Goal: Information Seeking & Learning: Learn about a topic

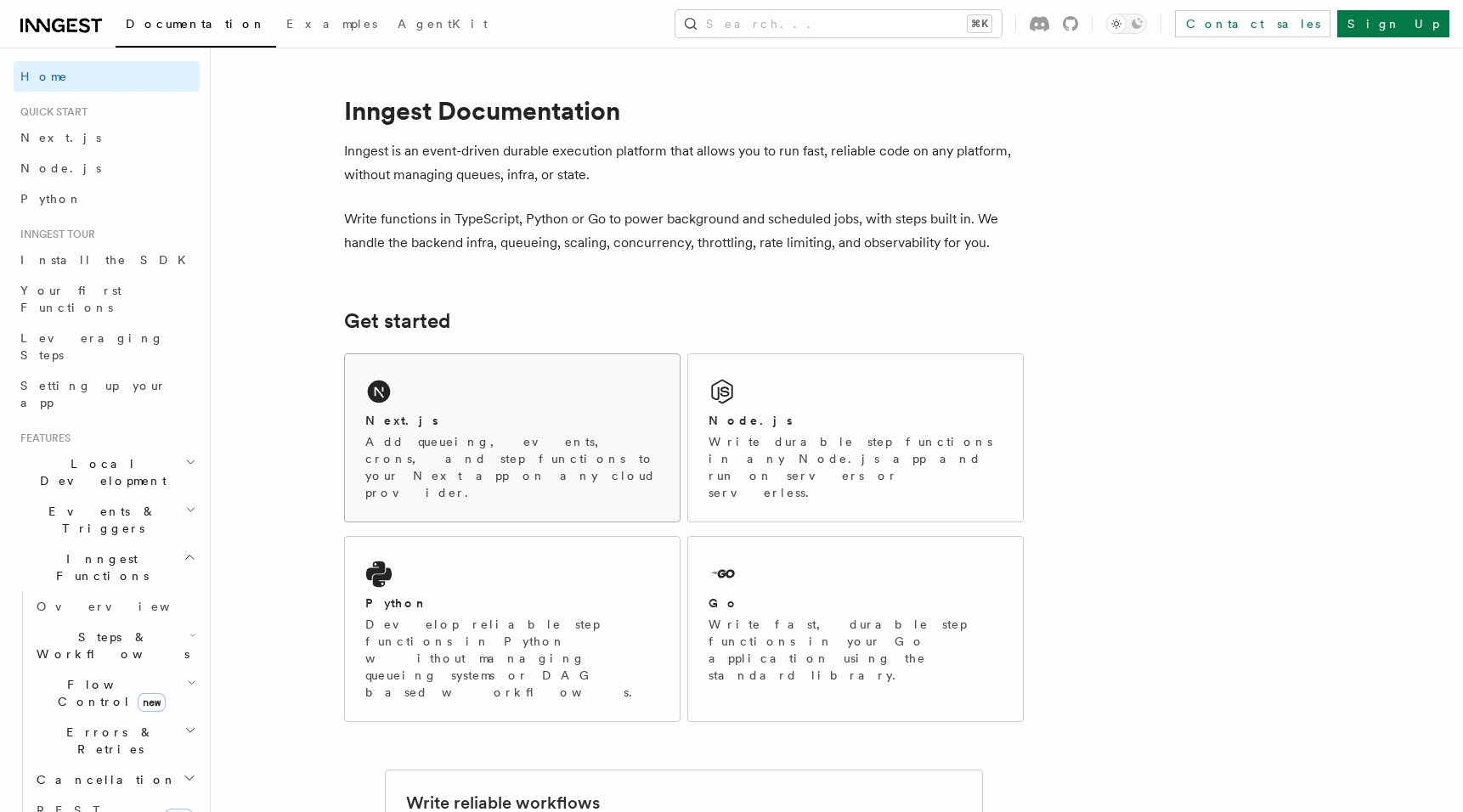
click at [551, 427] on div "Next.js" at bounding box center [512, 420] width 294 height 18
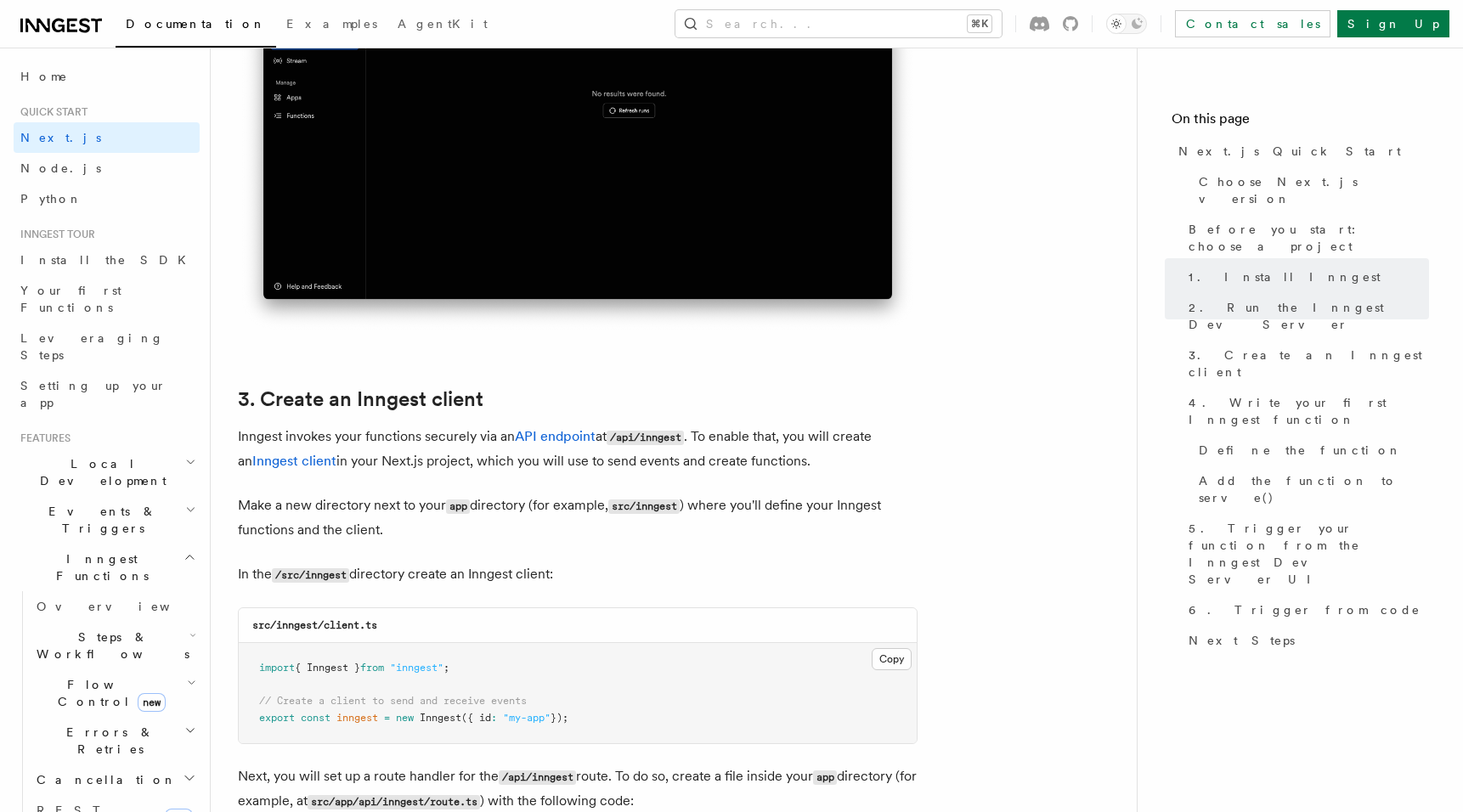
scroll to position [1752, 0]
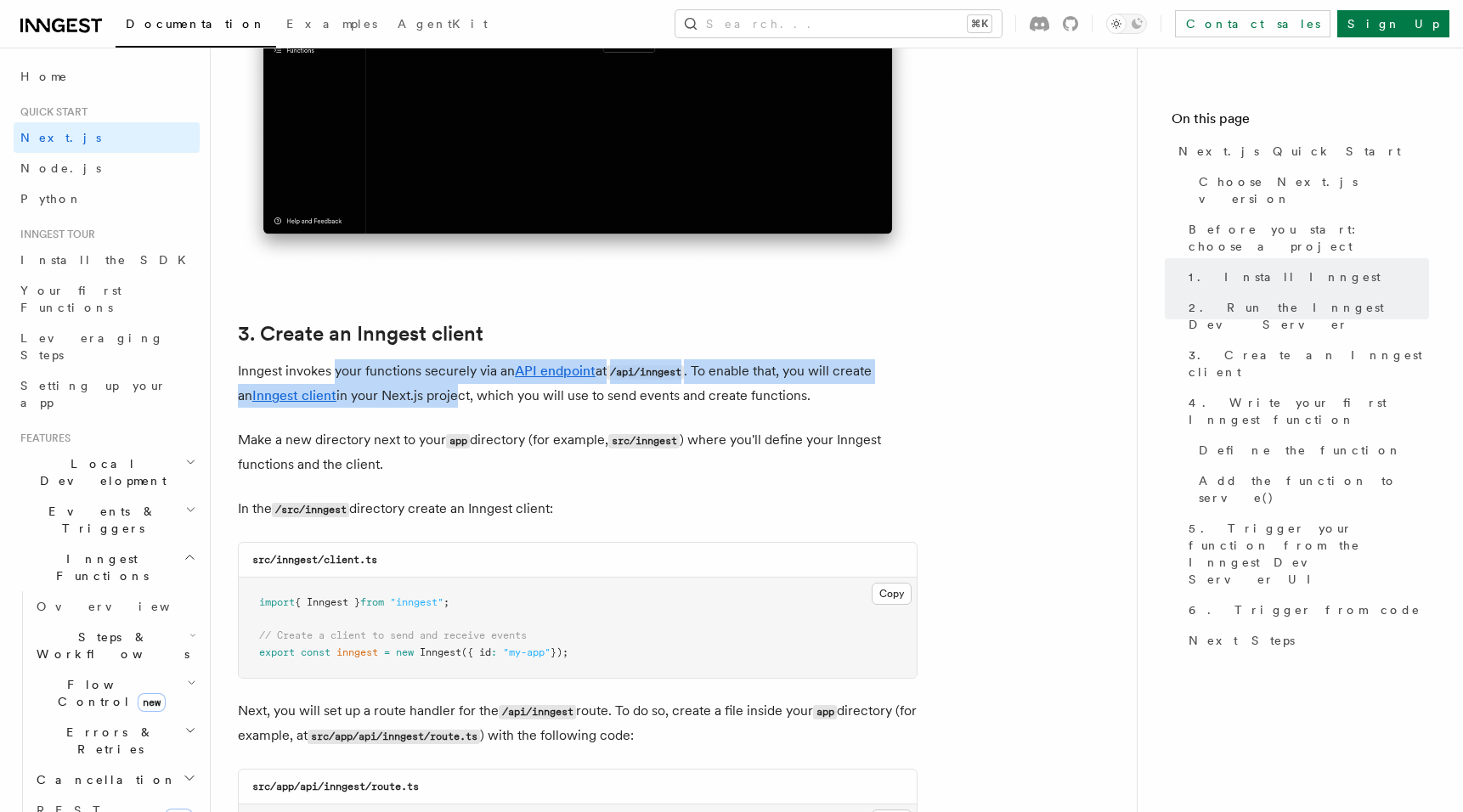
drag, startPoint x: 334, startPoint y: 371, endPoint x: 435, endPoint y: 395, distance: 103.8
click at [435, 395] on p "Inngest invokes your functions securely via an API endpoint at /api/inngest . T…" at bounding box center [577, 383] width 680 height 49
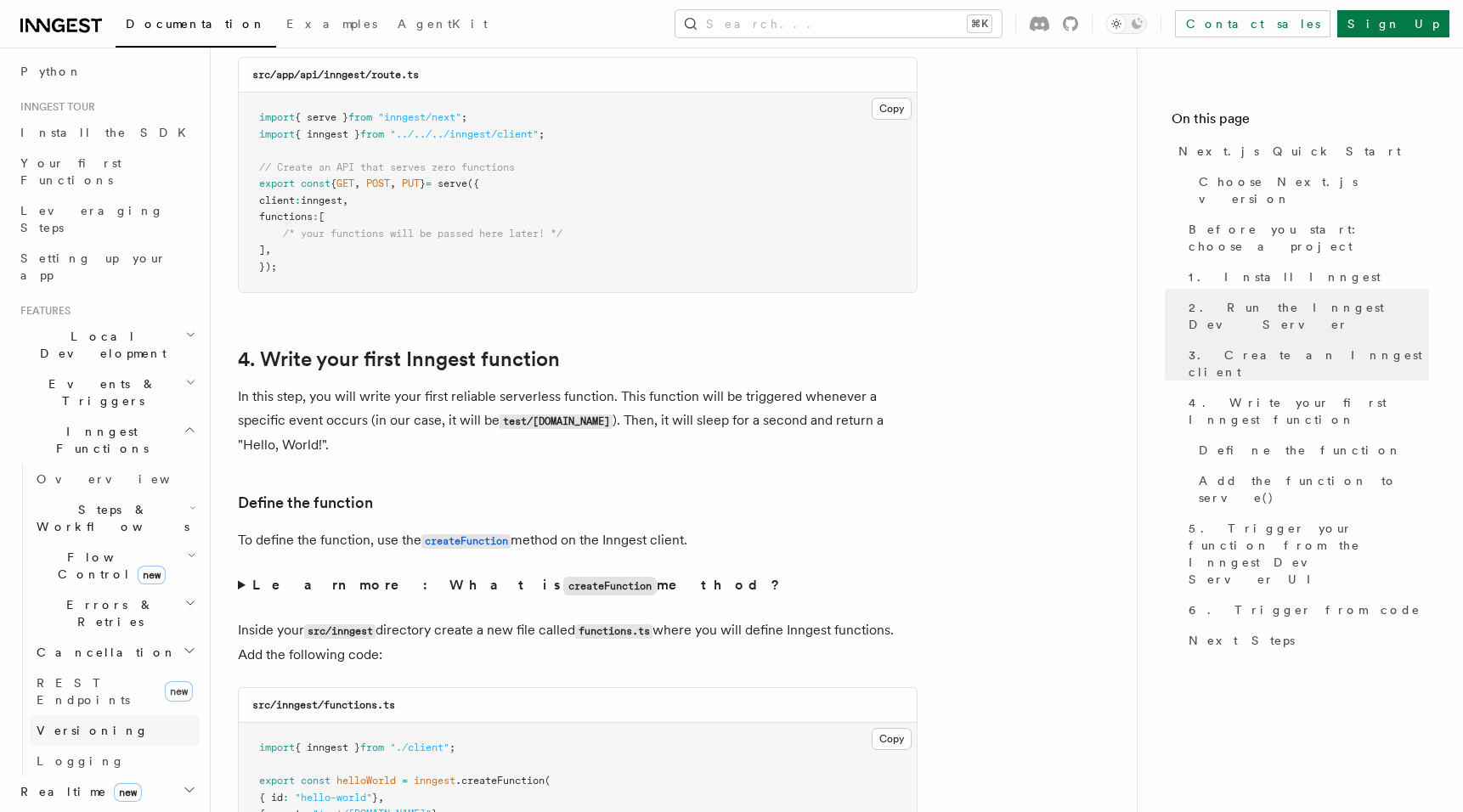
scroll to position [128, 0]
click at [93, 806] on h2 "Middleware" at bounding box center [106, 821] width 186 height 31
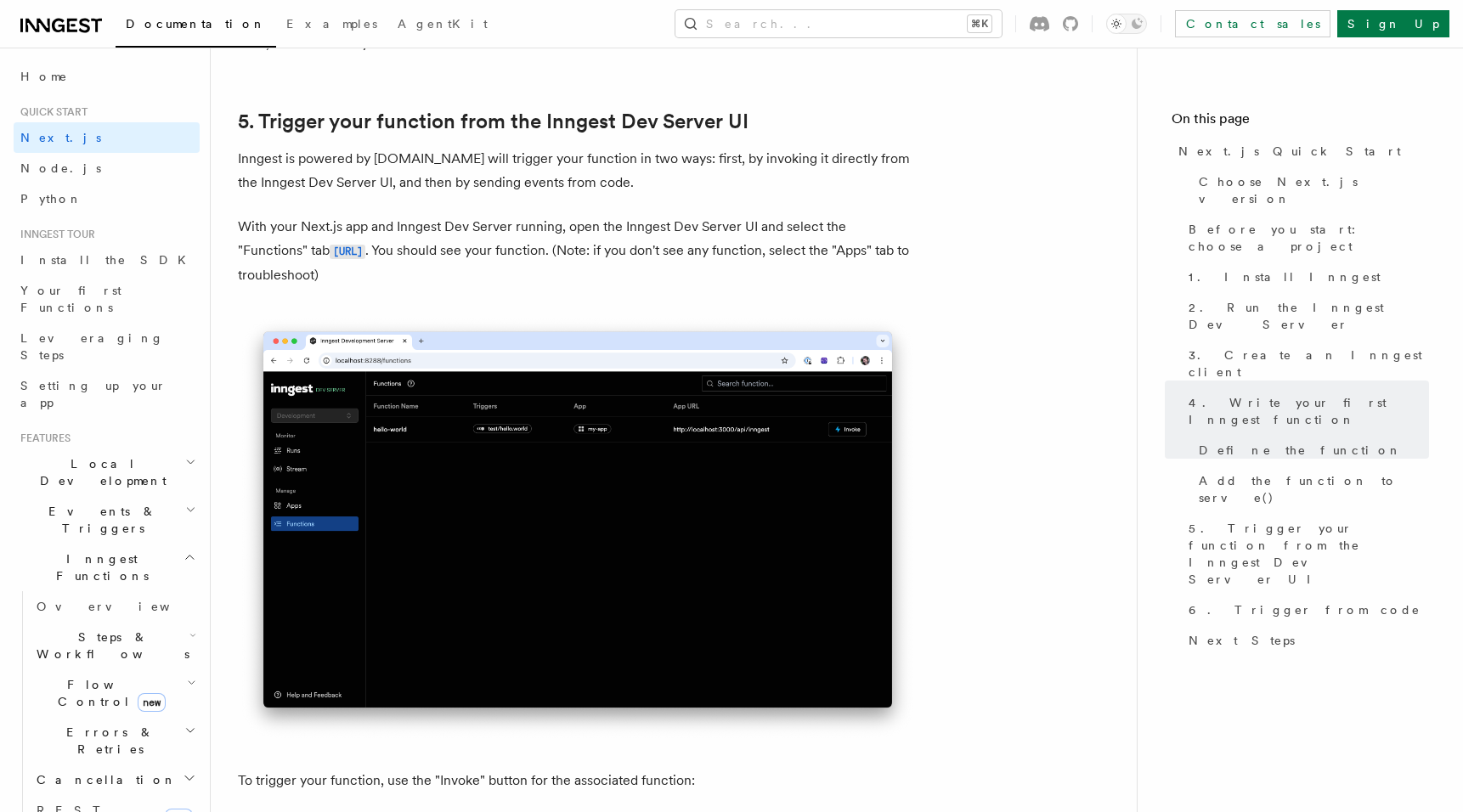
scroll to position [3897, 0]
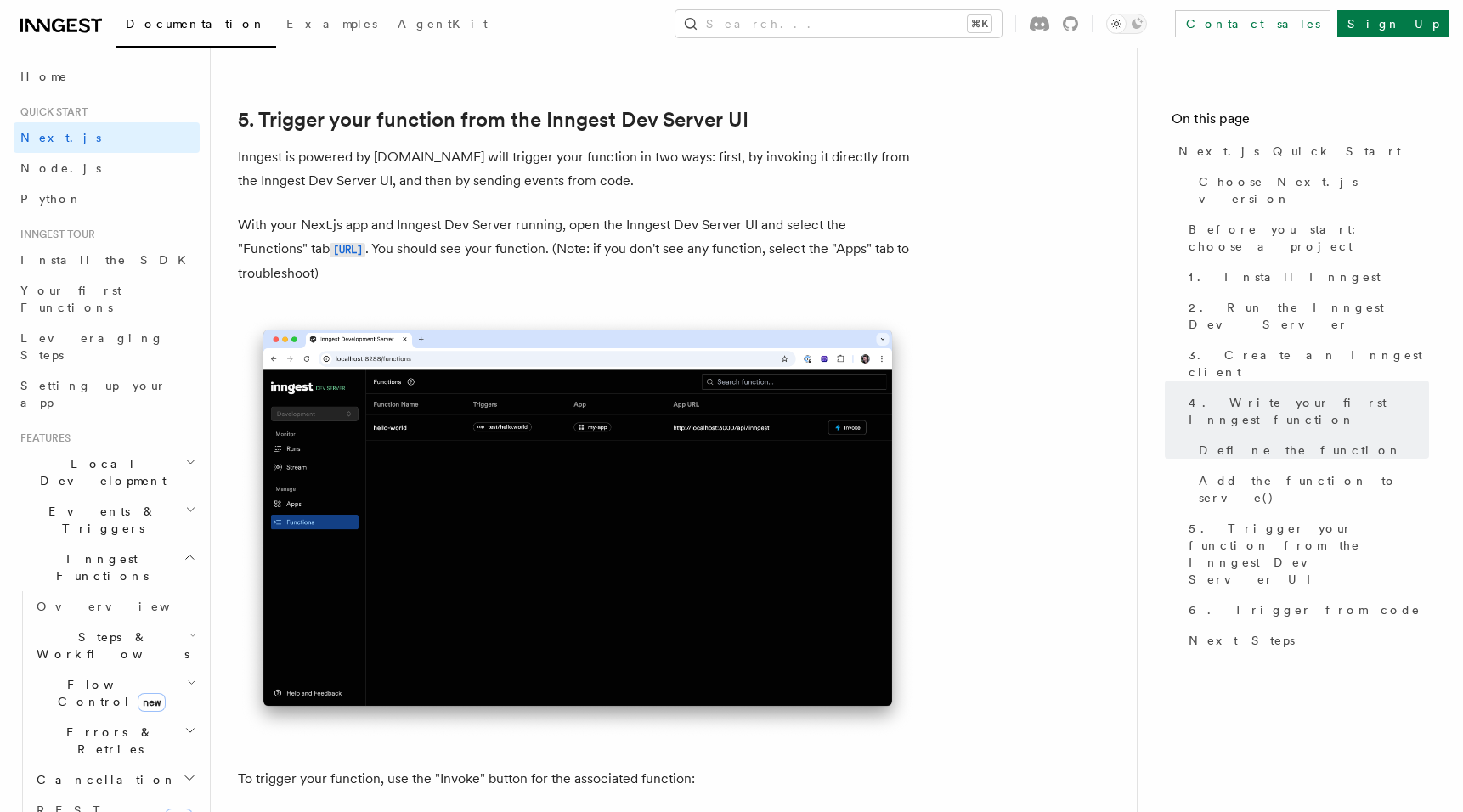
click at [384, 485] on img at bounding box center [577, 526] width 680 height 427
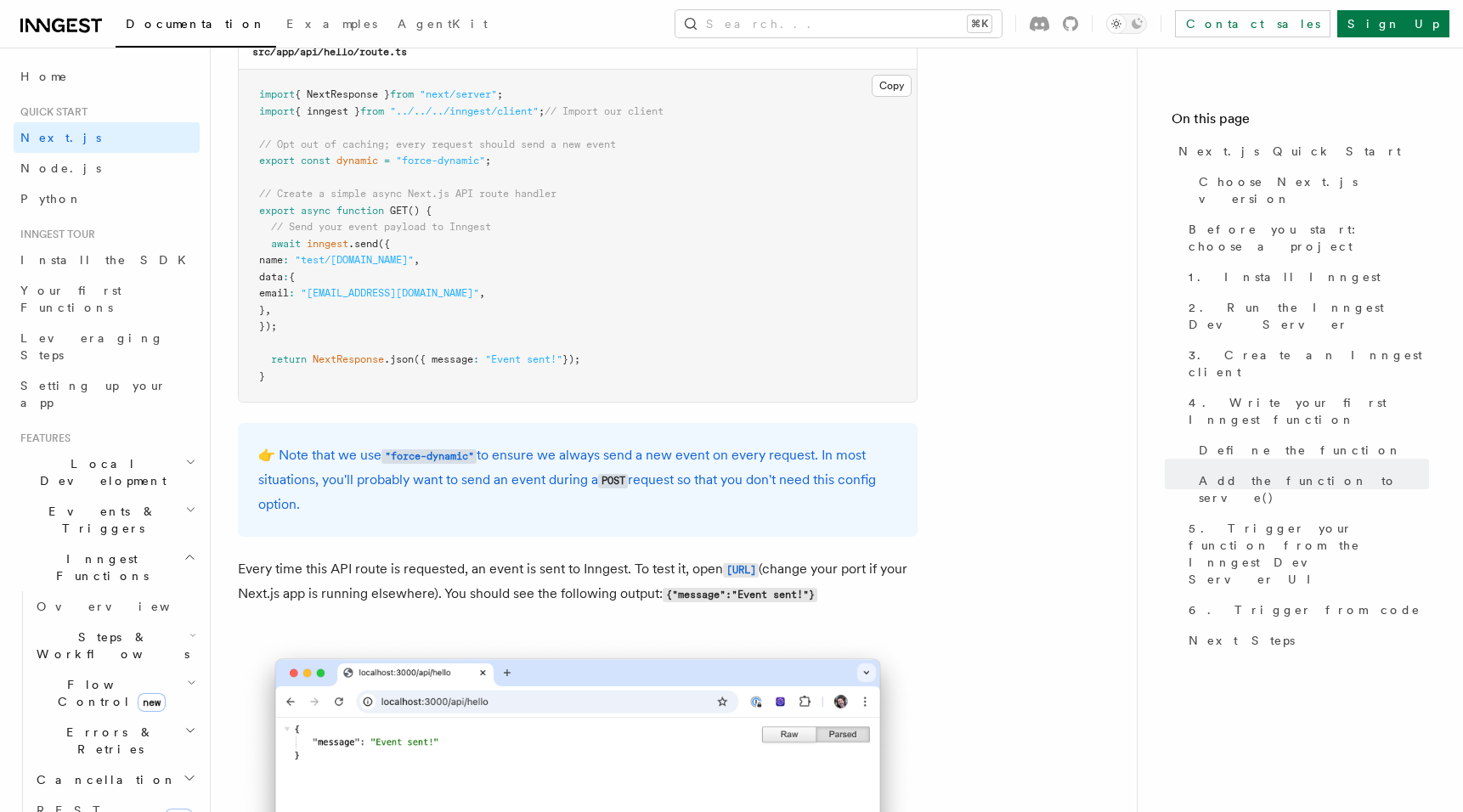
scroll to position [9006, 0]
drag, startPoint x: 500, startPoint y: 169, endPoint x: 280, endPoint y: 168, distance: 220.0
click at [280, 168] on pre "import { NextResponse } from "next/server" ; import { inngest } from "../../../…" at bounding box center [577, 238] width 678 height 332
click at [280, 168] on span "export" at bounding box center [277, 162] width 36 height 12
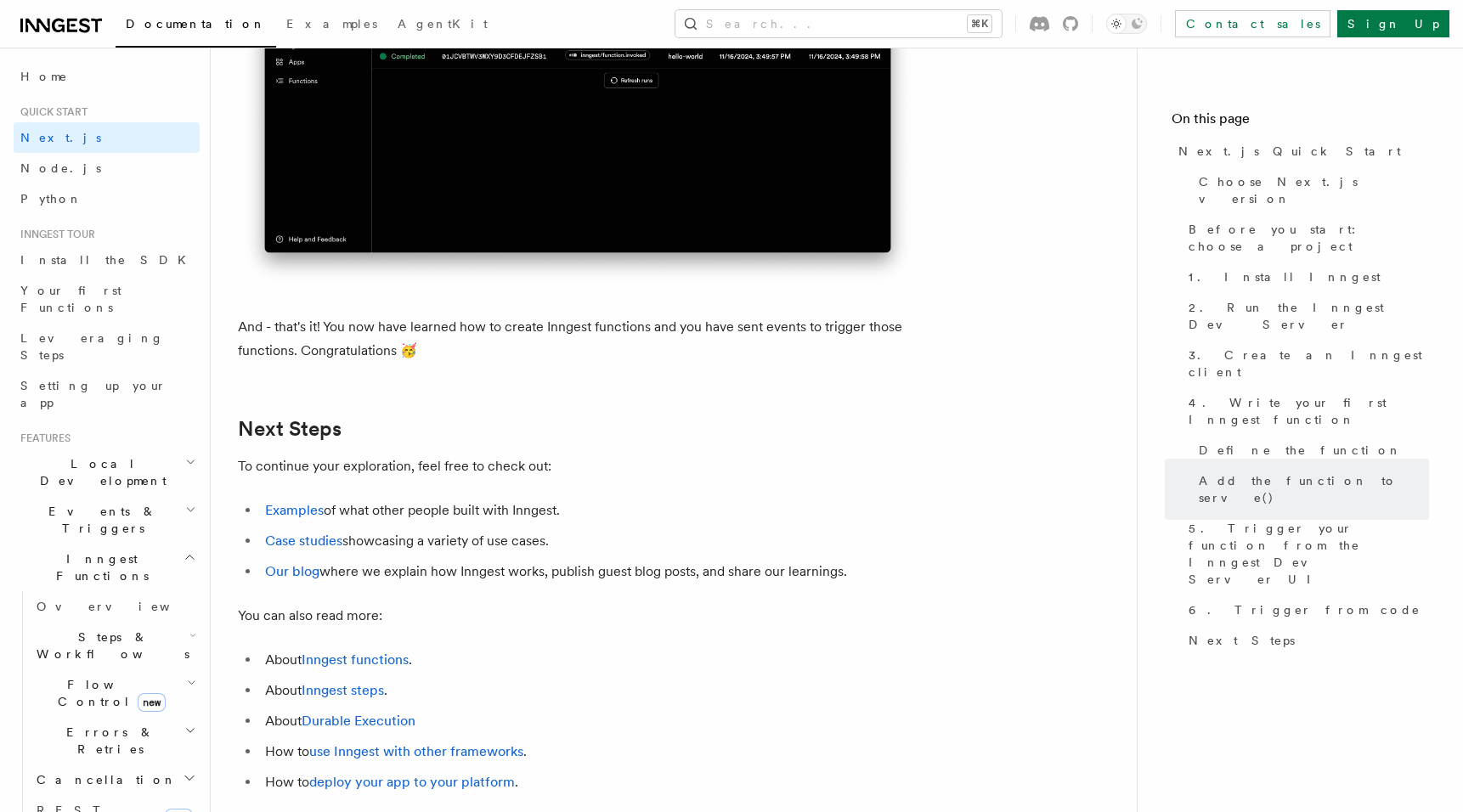
scroll to position [10308, 0]
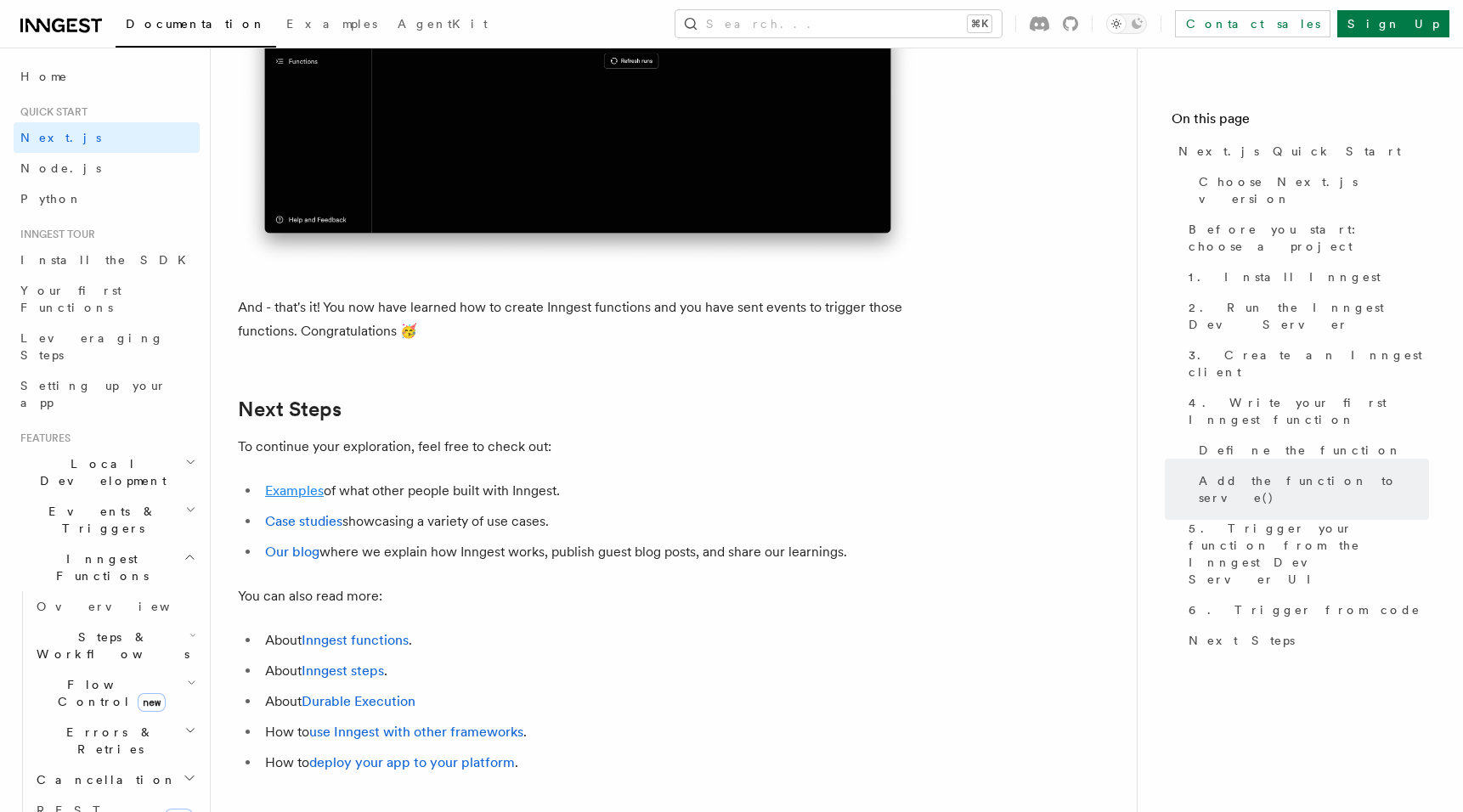
click at [302, 499] on link "Examples" at bounding box center [294, 490] width 59 height 16
click at [302, 529] on link "Case studies" at bounding box center [304, 521] width 78 height 16
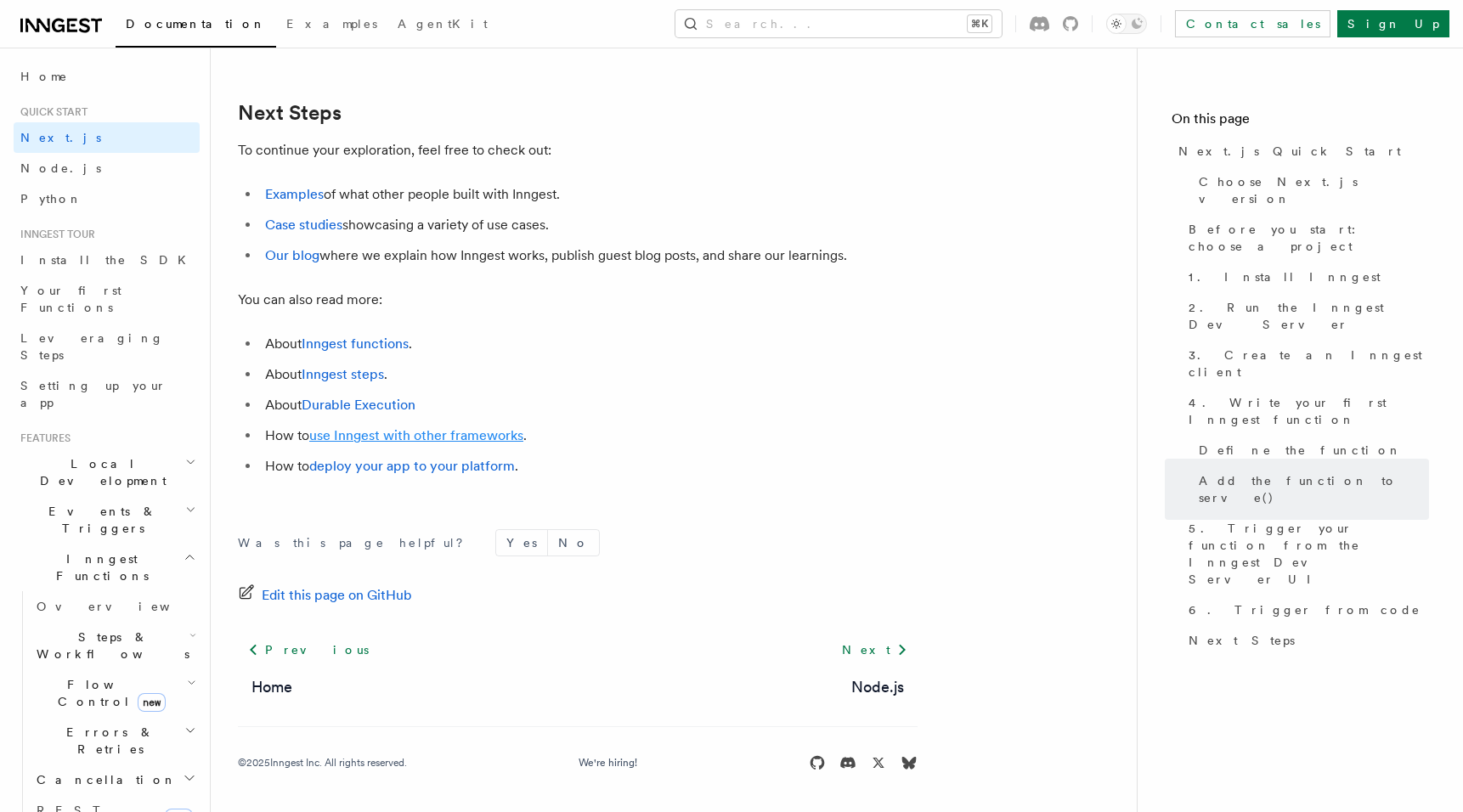
scroll to position [0, 0]
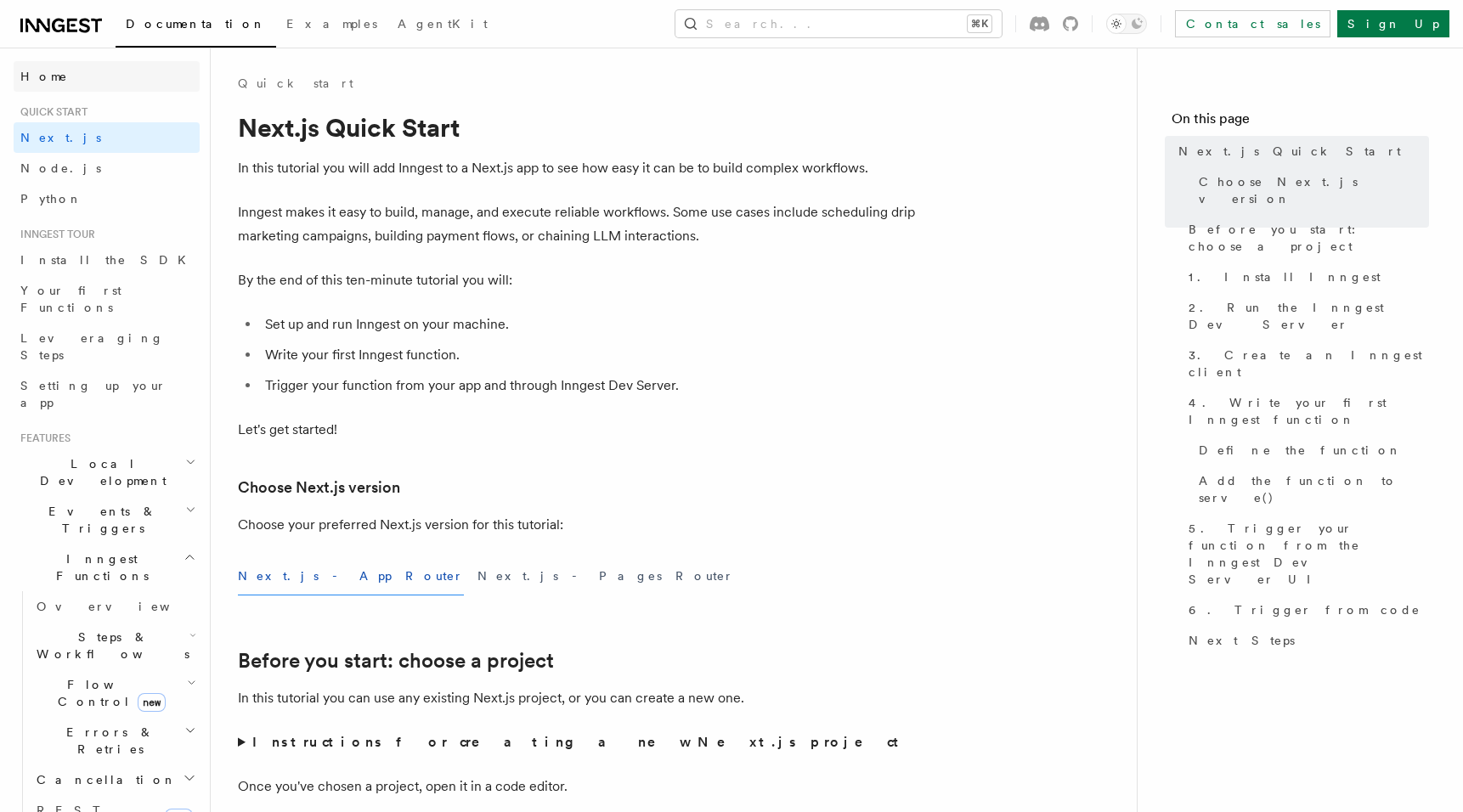
click at [120, 82] on link "Home" at bounding box center [106, 77] width 186 height 31
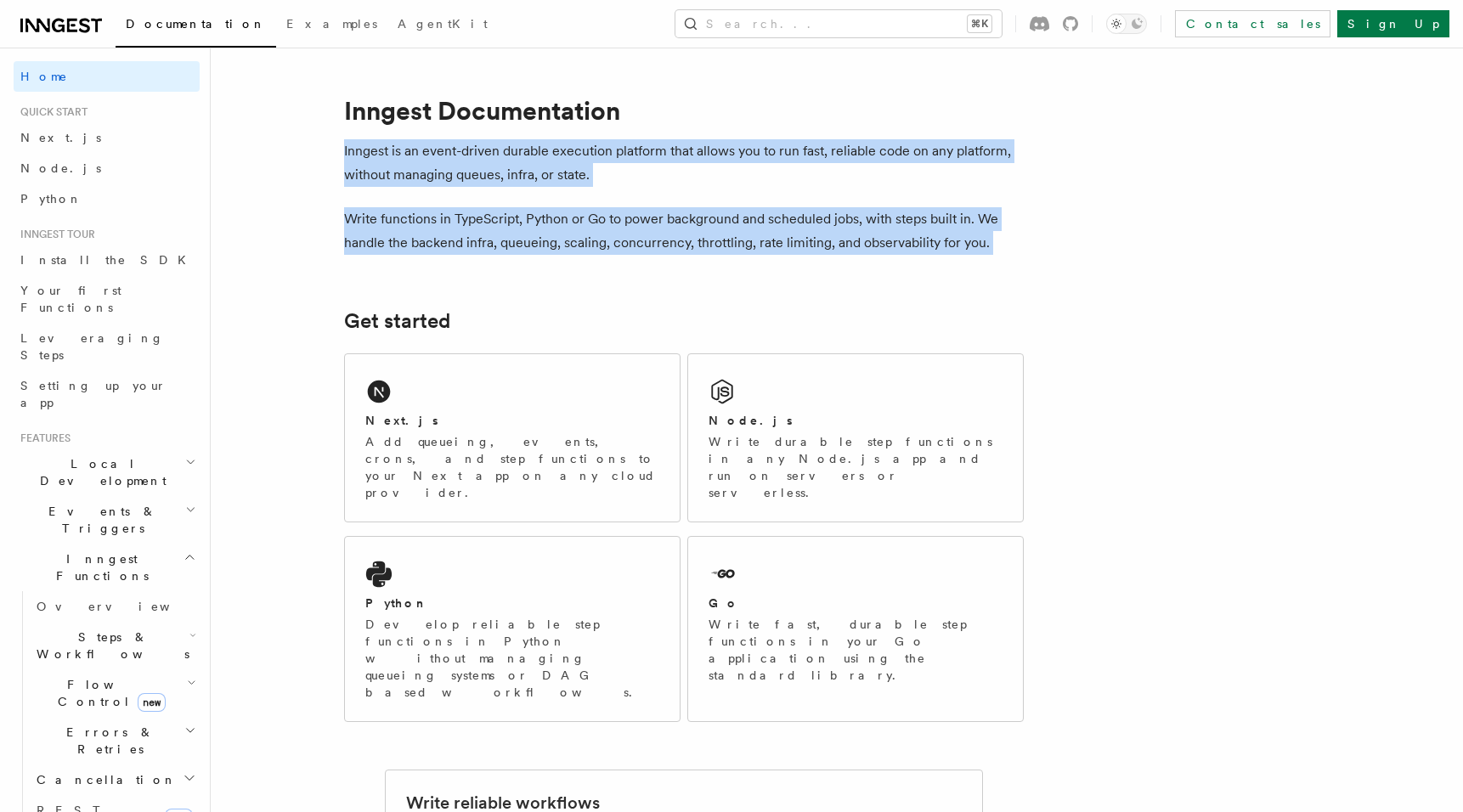
drag, startPoint x: 339, startPoint y: 157, endPoint x: 335, endPoint y: 300, distance: 143.1
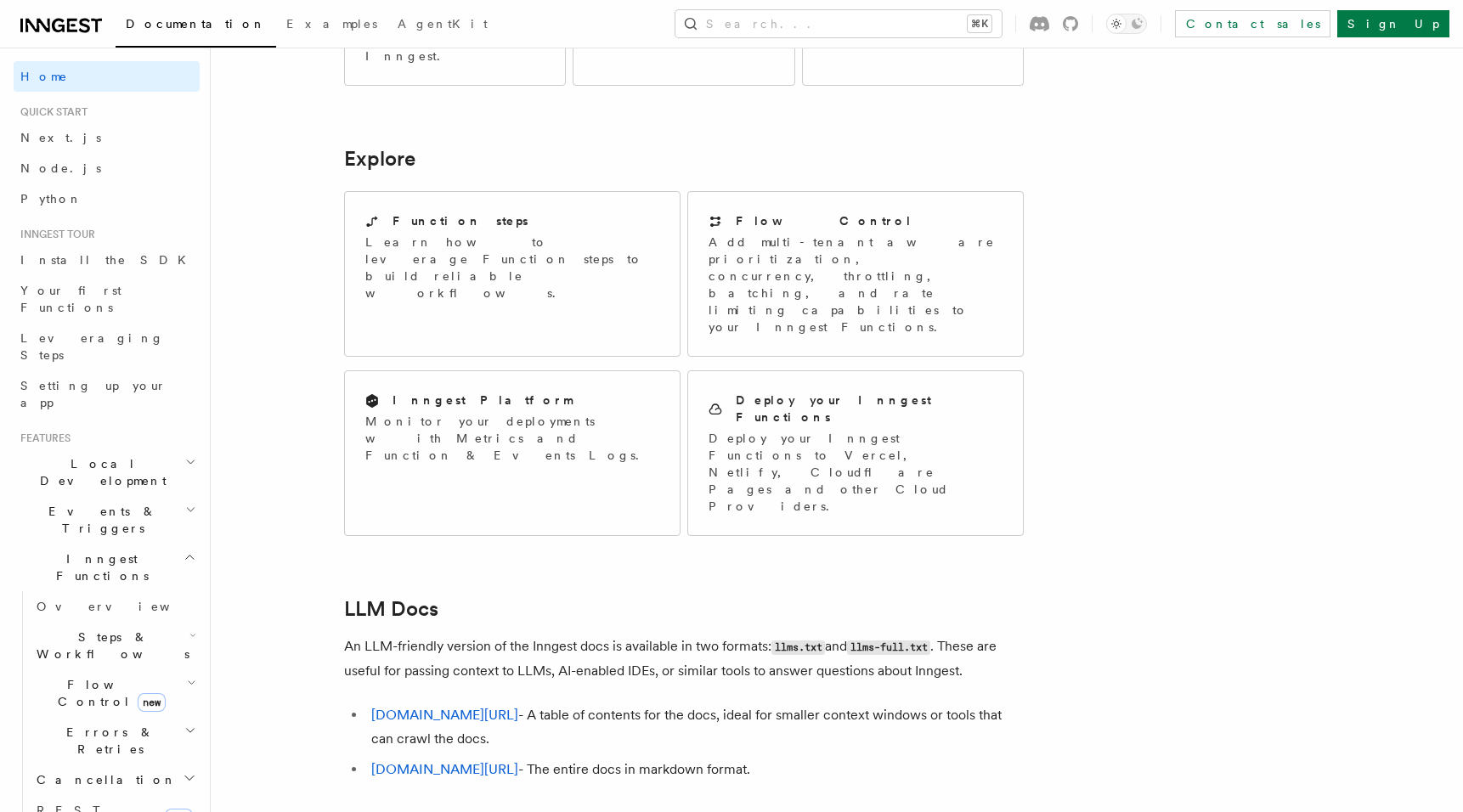
scroll to position [1272, 0]
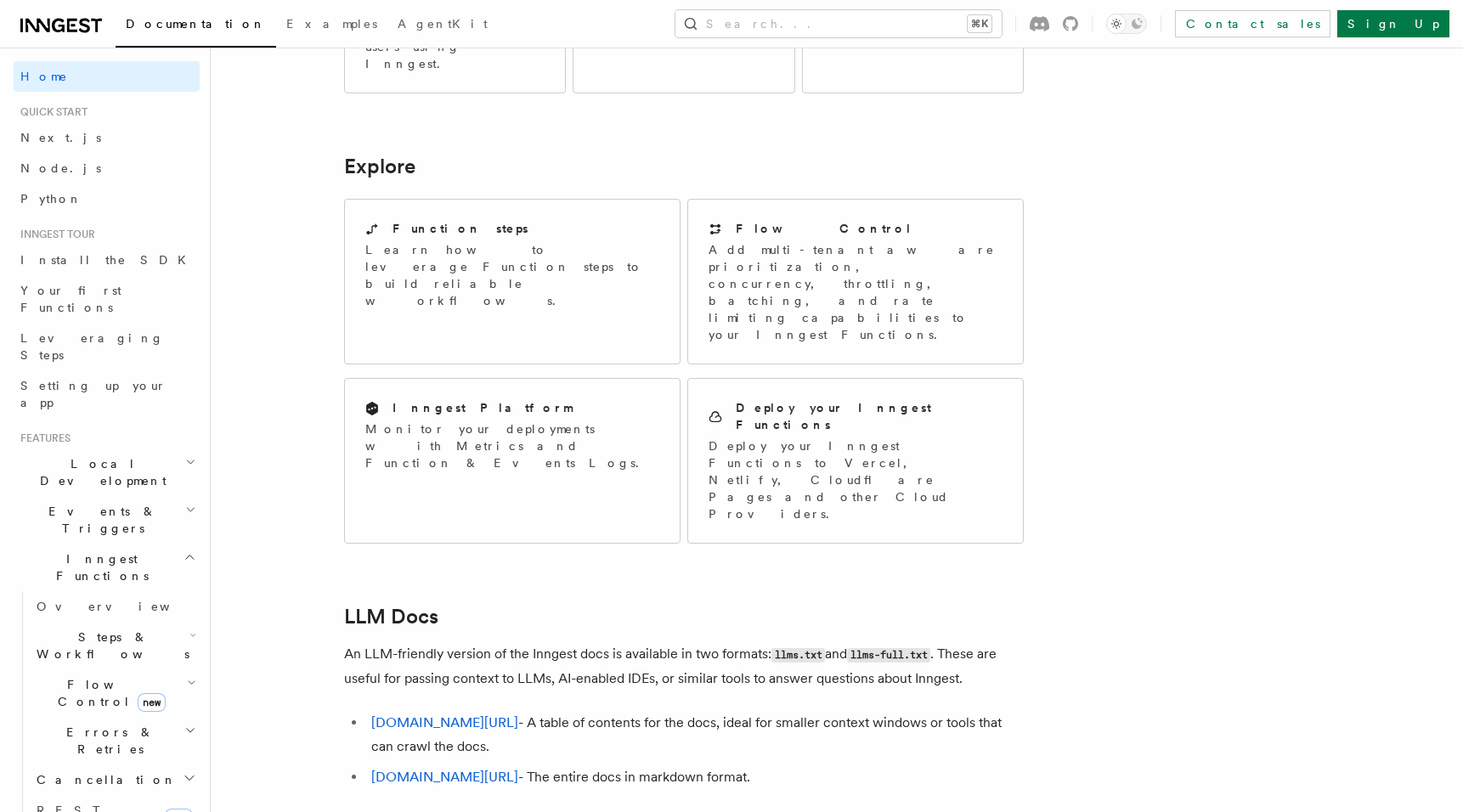
click at [693, 711] on li "inngest.com/llms.txt - A table of contents for the docs, ideal for smaller cont…" at bounding box center [694, 734] width 657 height 48
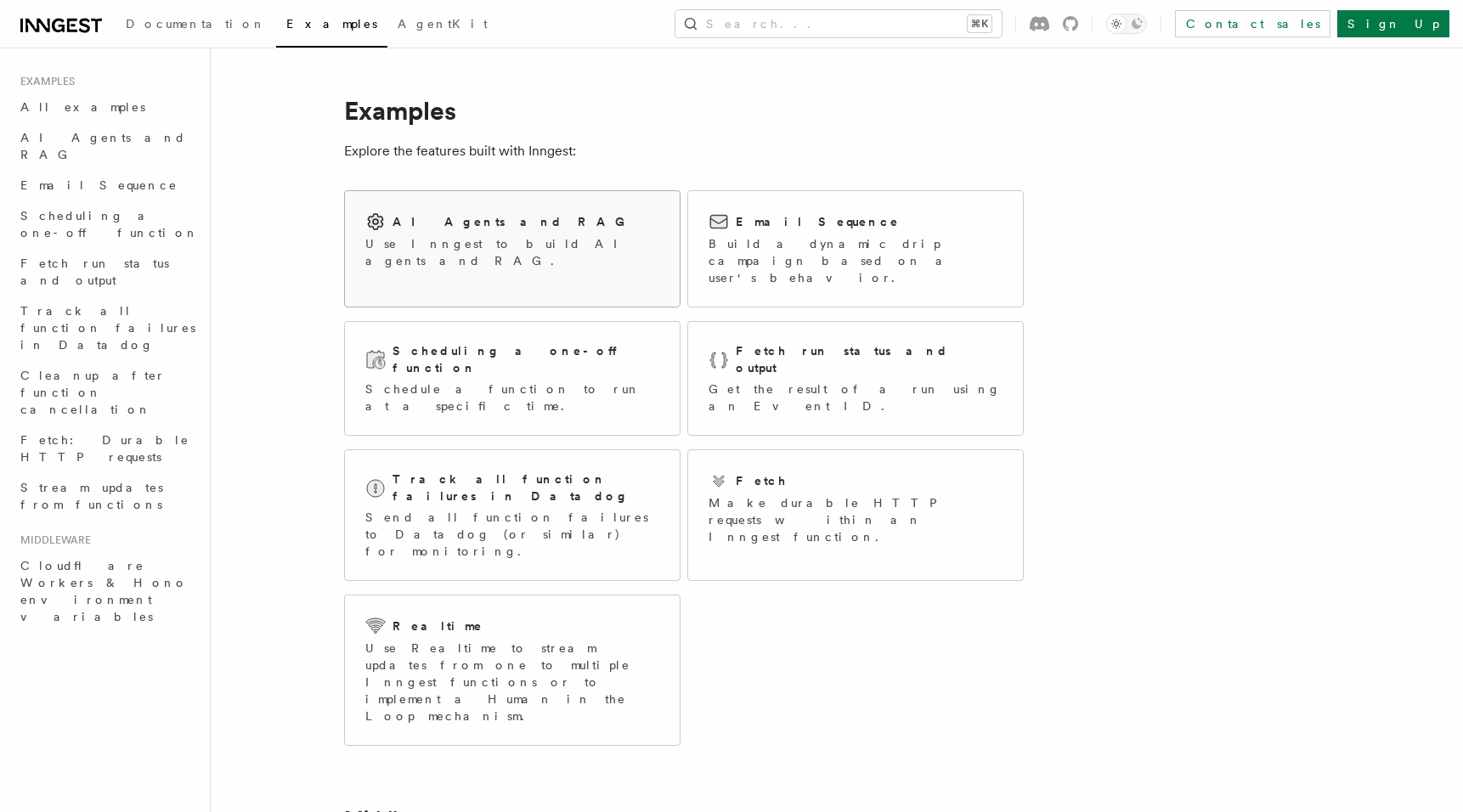
click at [586, 267] on div "AI Agents and RAG Use Inngest to build AI agents and RAG." at bounding box center [512, 240] width 335 height 98
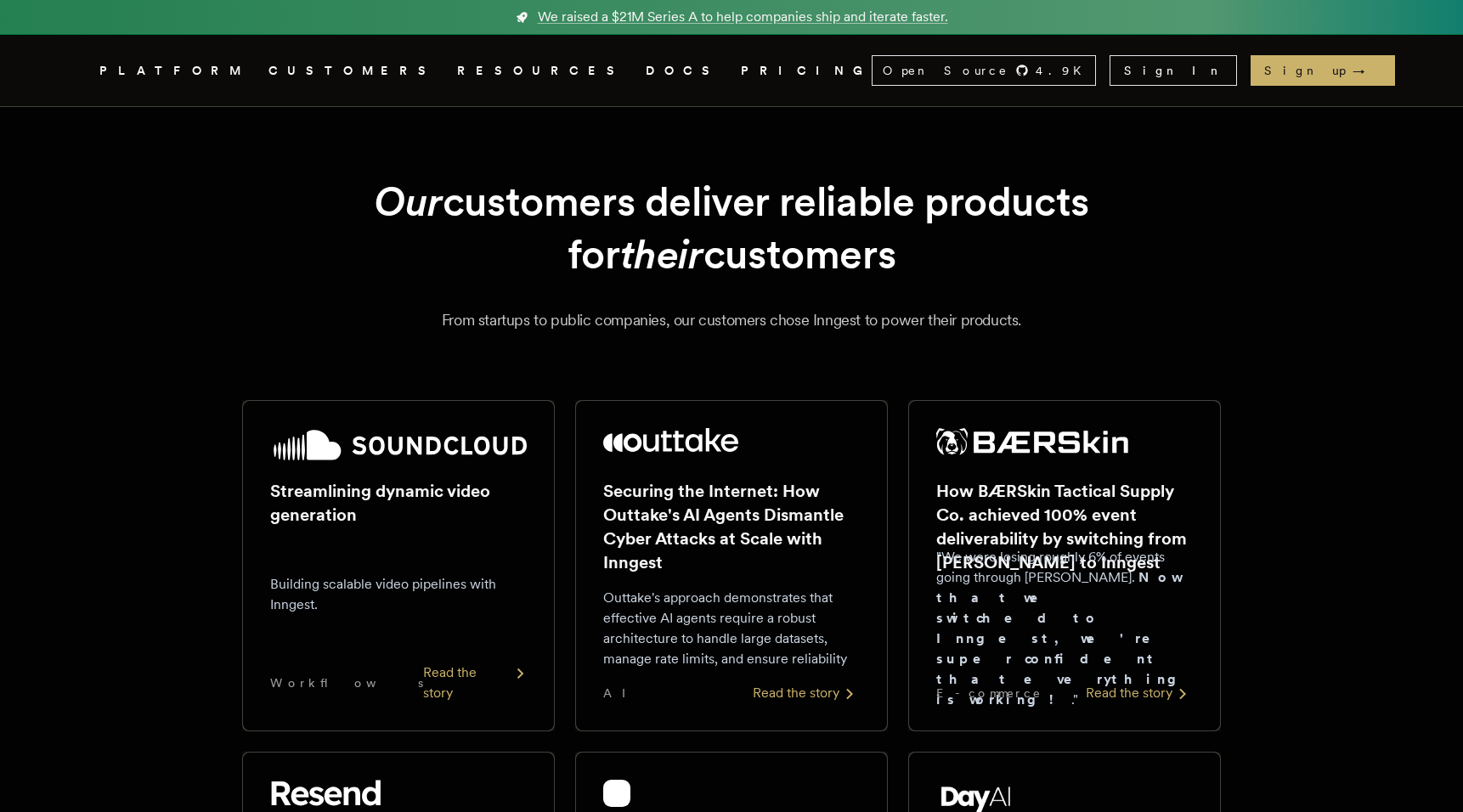
click at [402, 513] on h2 "Streamlining dynamic video generation" at bounding box center [399, 503] width 256 height 48
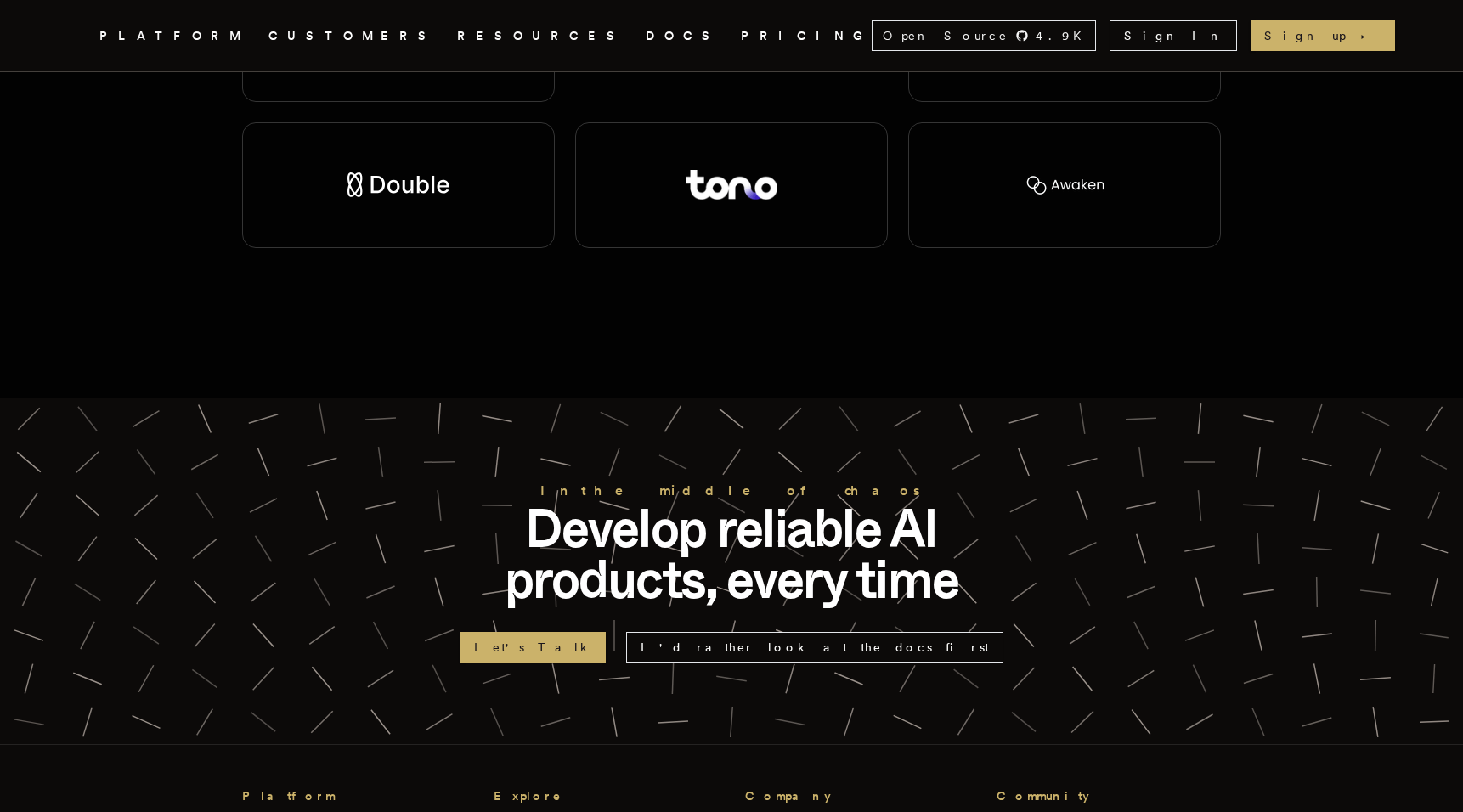
scroll to position [3645, 0]
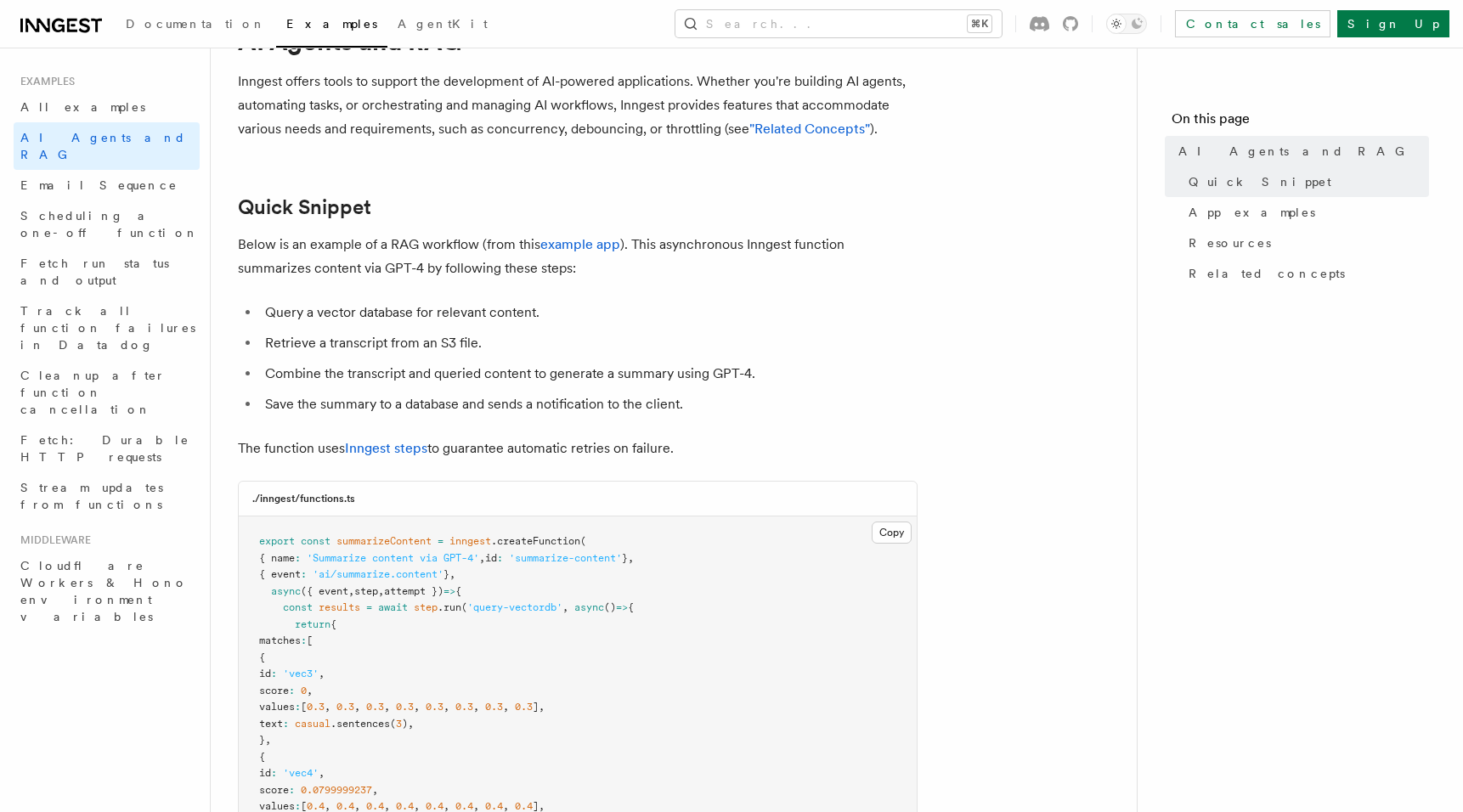
scroll to position [94, 0]
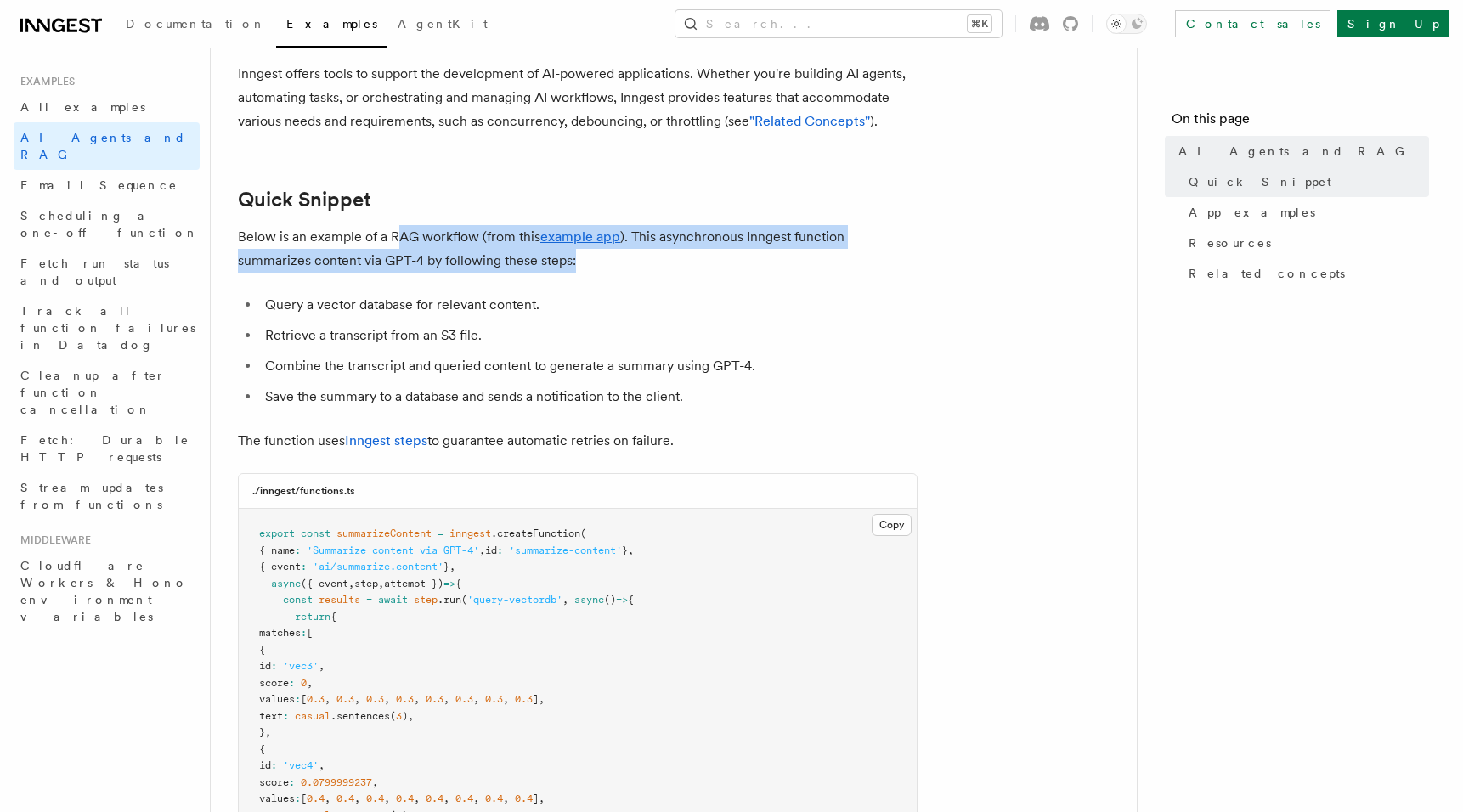
drag, startPoint x: 401, startPoint y: 232, endPoint x: 586, endPoint y: 253, distance: 186.2
click at [586, 253] on p "Below is an example of a RAG workflow (from this example app ). This asynchrono…" at bounding box center [577, 248] width 680 height 48
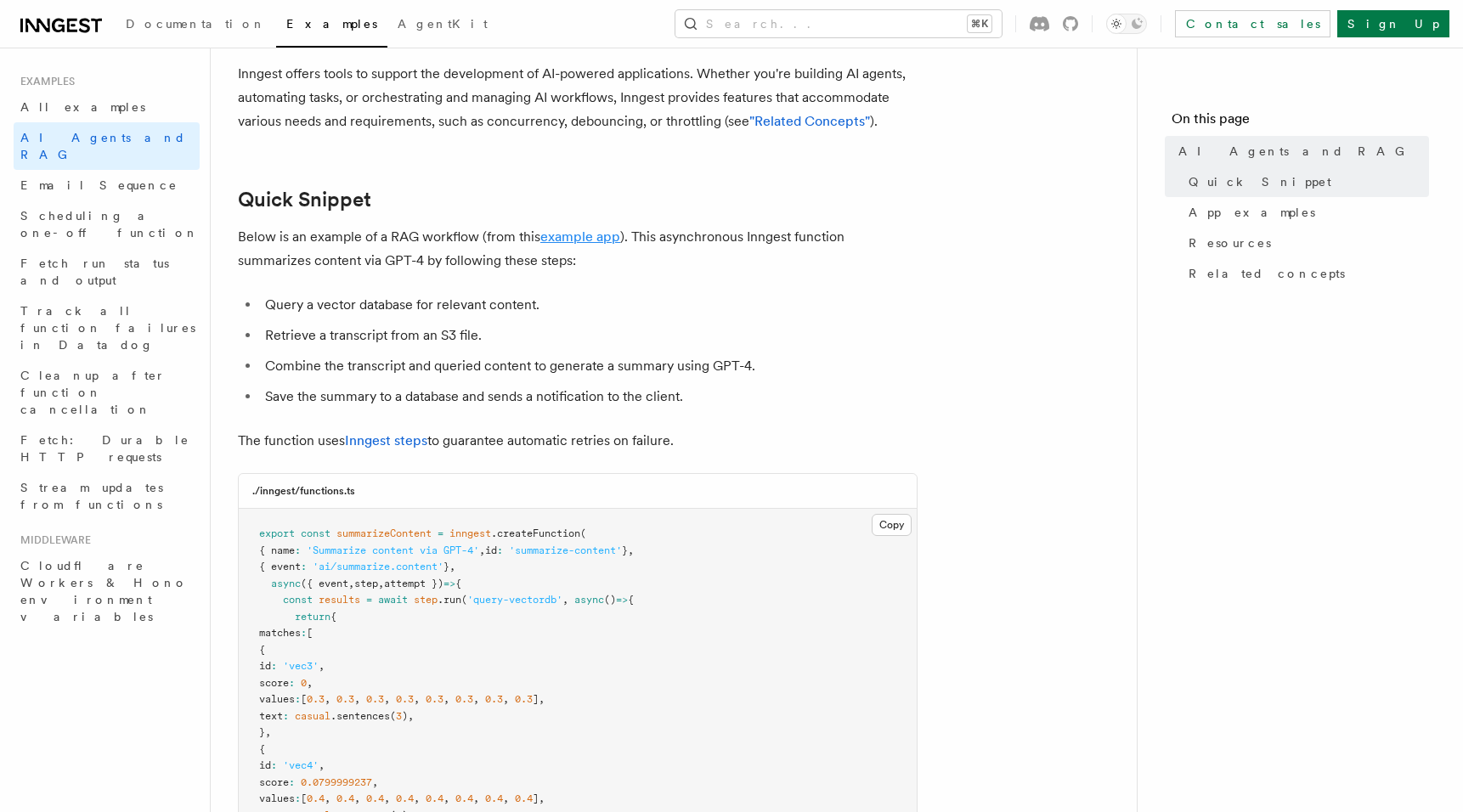
click at [586, 240] on link "example app" at bounding box center [579, 237] width 80 height 16
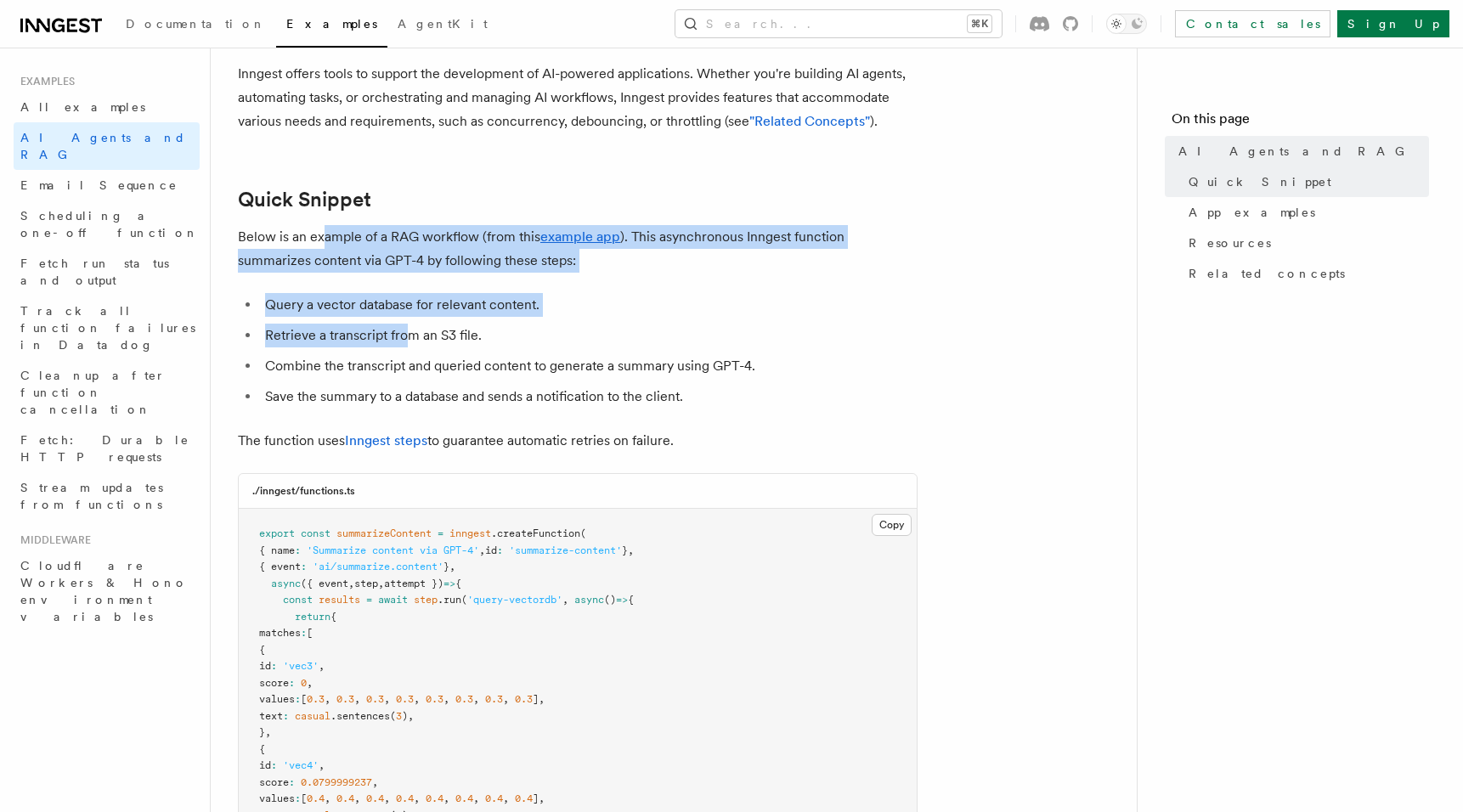
drag, startPoint x: 324, startPoint y: 255, endPoint x: 407, endPoint y: 334, distance: 114.6
click at [407, 334] on li "Retrieve a transcript from an S3 file." at bounding box center [587, 336] width 657 height 24
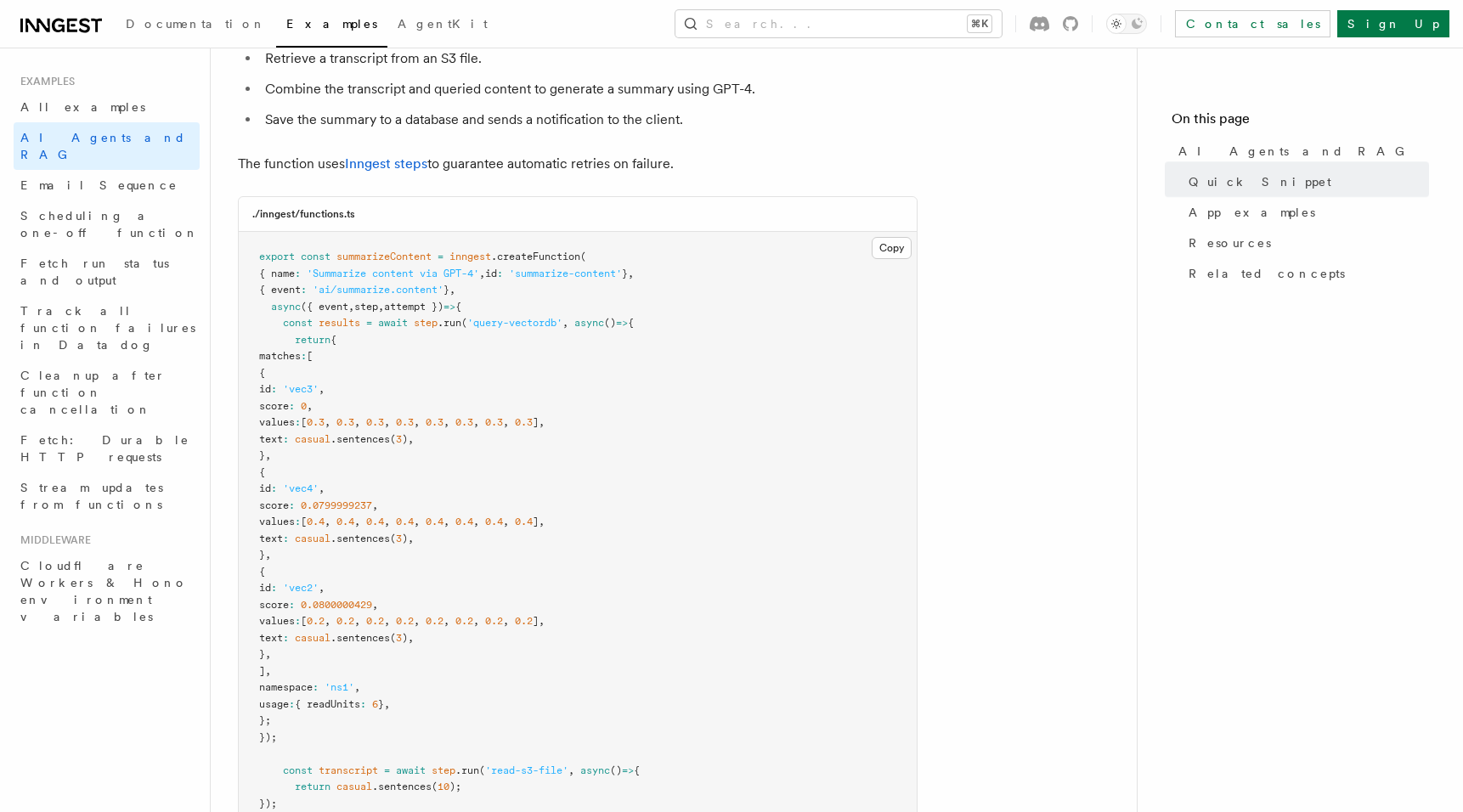
scroll to position [373, 0]
drag, startPoint x: 533, startPoint y: 250, endPoint x: 501, endPoint y: 293, distance: 53.6
click at [501, 293] on pre "export const summarizeContent = inngest .createFunction ( { name : 'Summarize c…" at bounding box center [577, 802] width 678 height 1144
click at [378, 311] on span "step" at bounding box center [366, 305] width 24 height 12
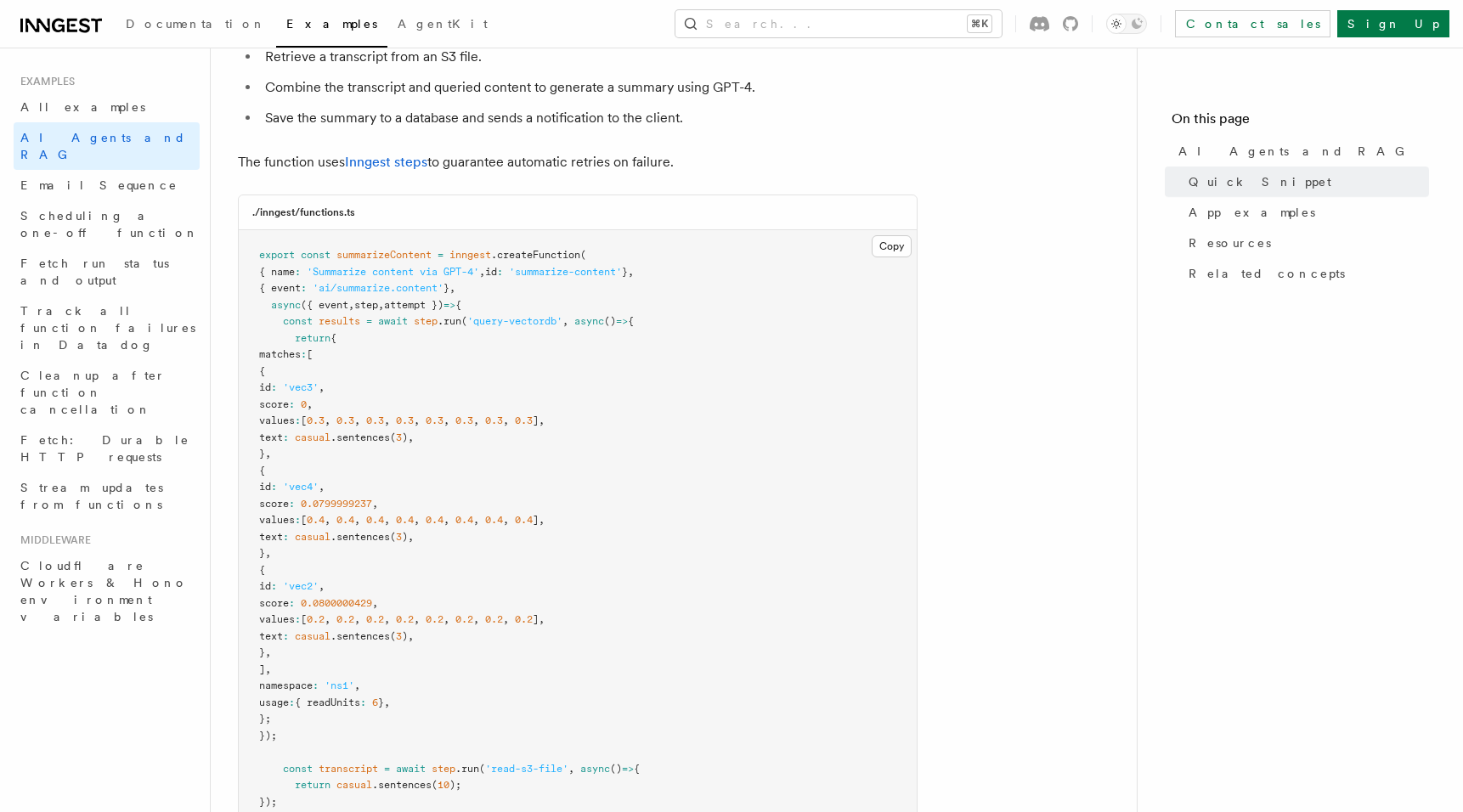
click at [378, 311] on span "step" at bounding box center [366, 305] width 24 height 12
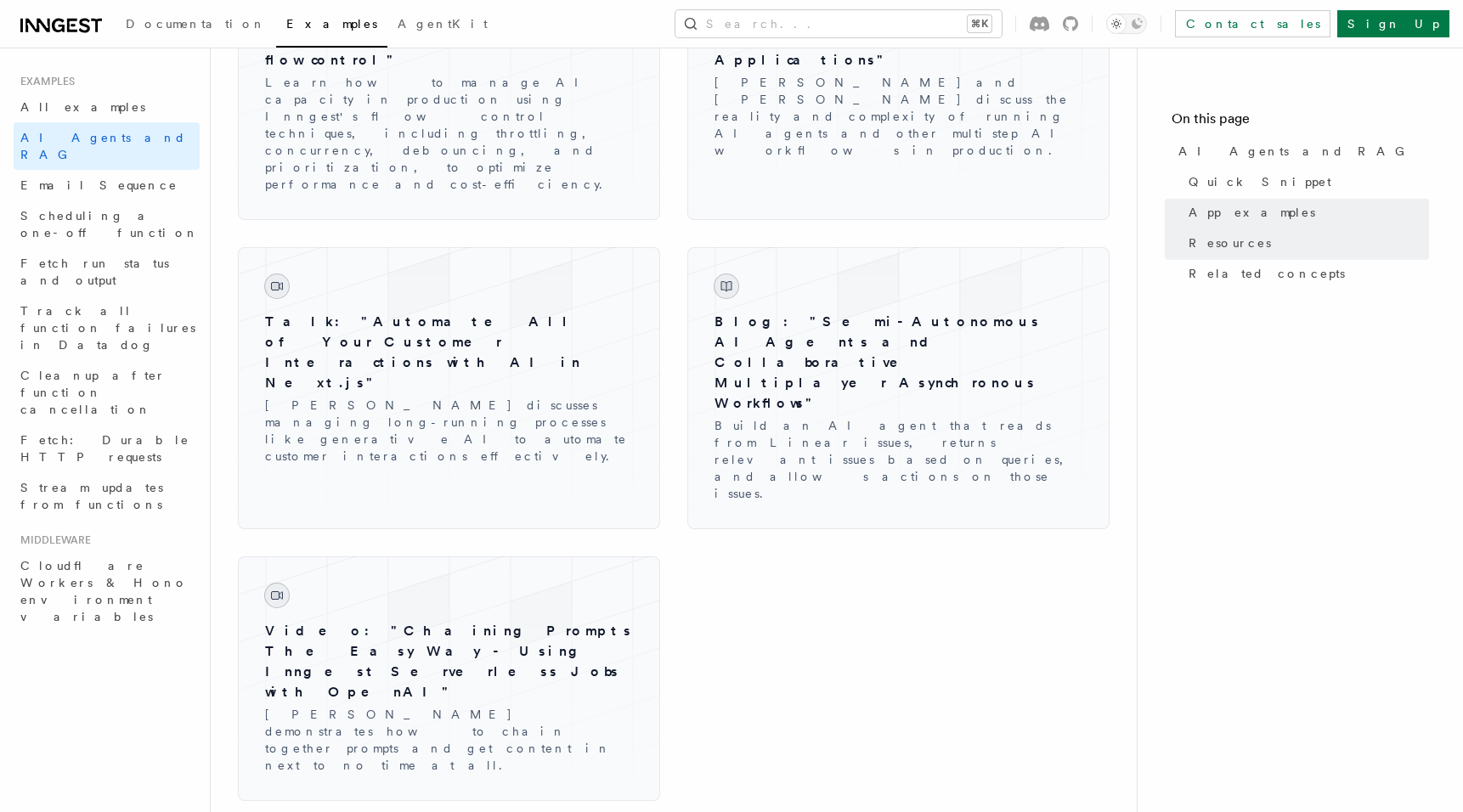
scroll to position [2648, 0]
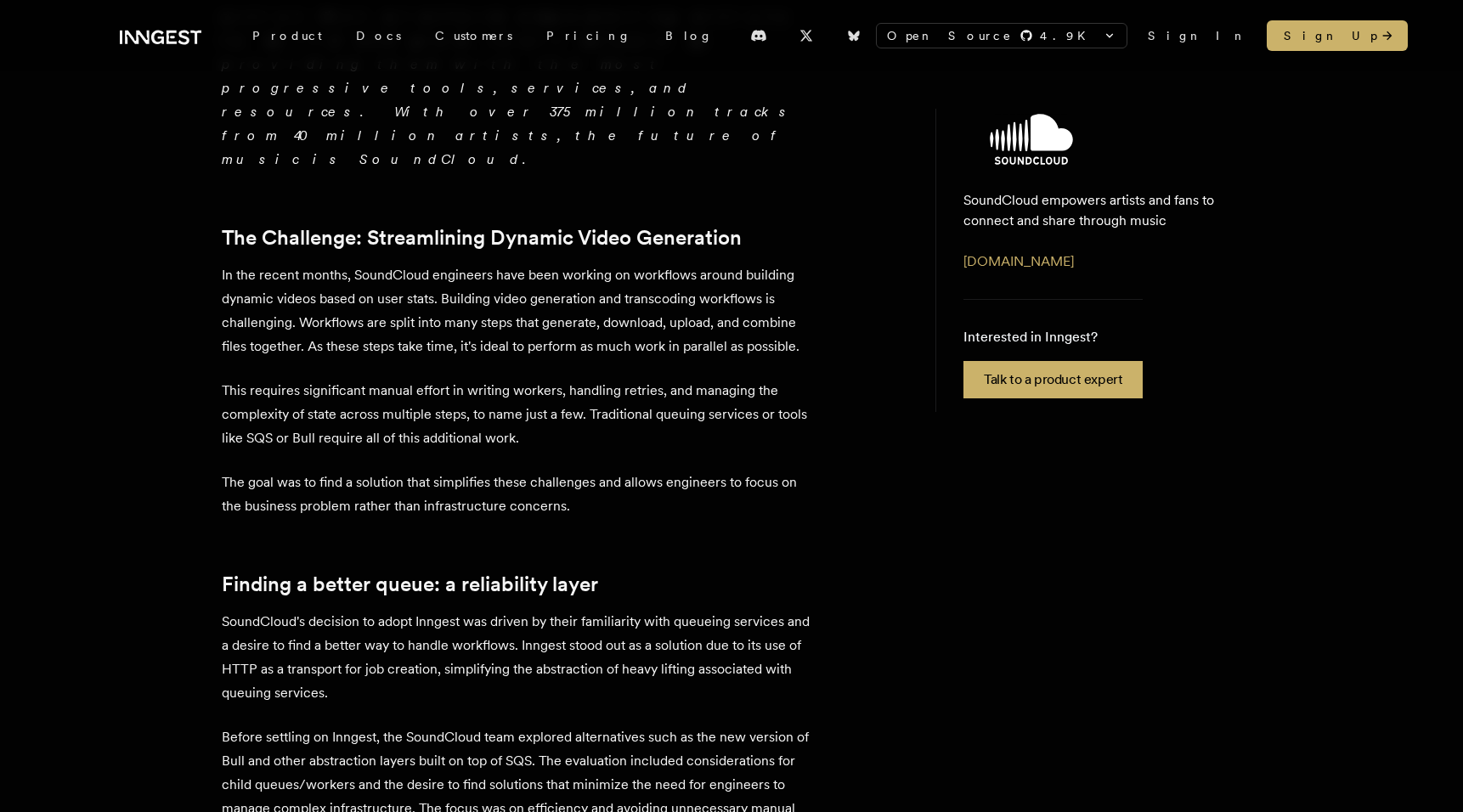
scroll to position [563, 0]
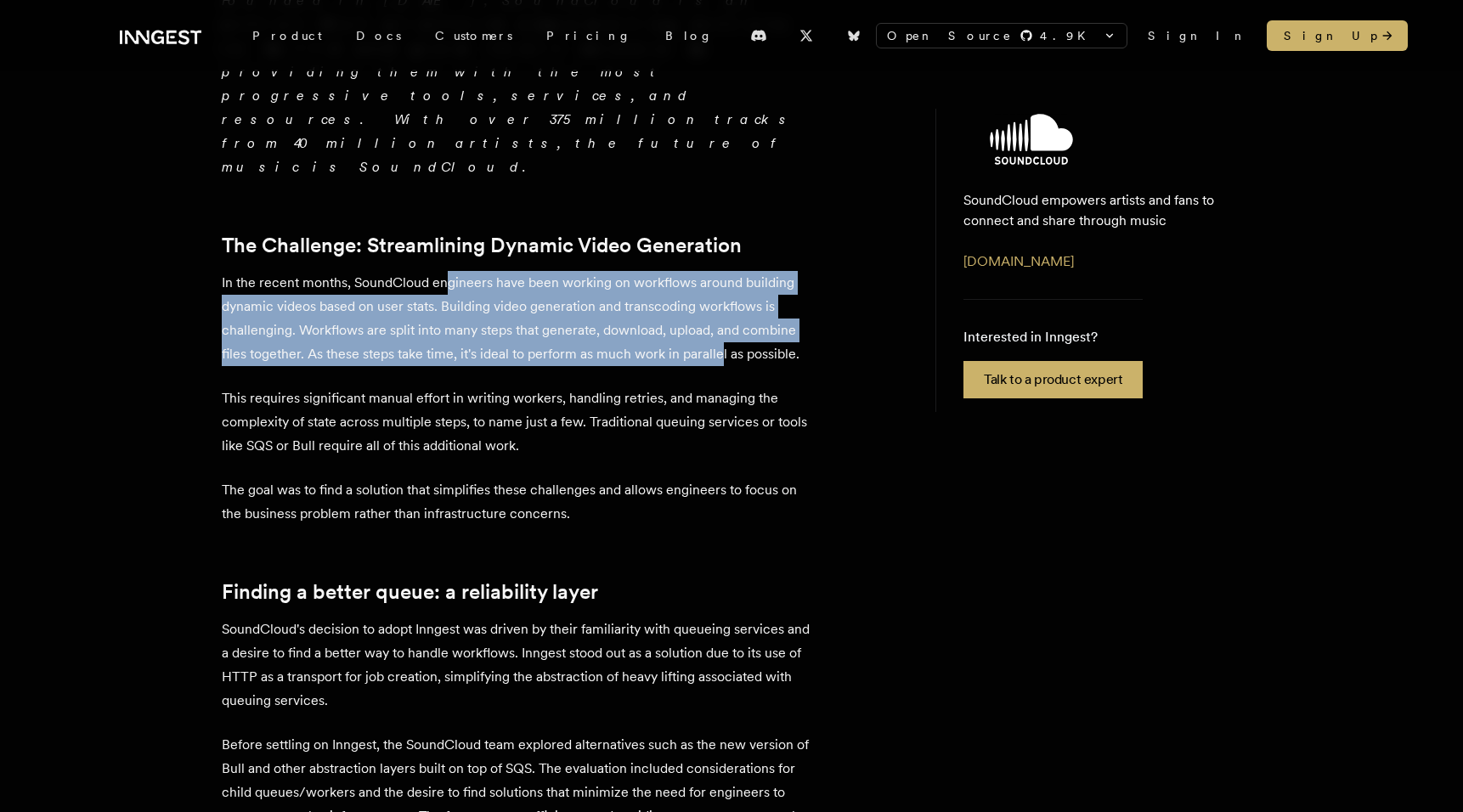
drag, startPoint x: 449, startPoint y: 137, endPoint x: 721, endPoint y: 210, distance: 281.6
click at [721, 271] on p "In the recent months, SoundCloud engineers have been working on workflows aroun…" at bounding box center [519, 319] width 594 height 95
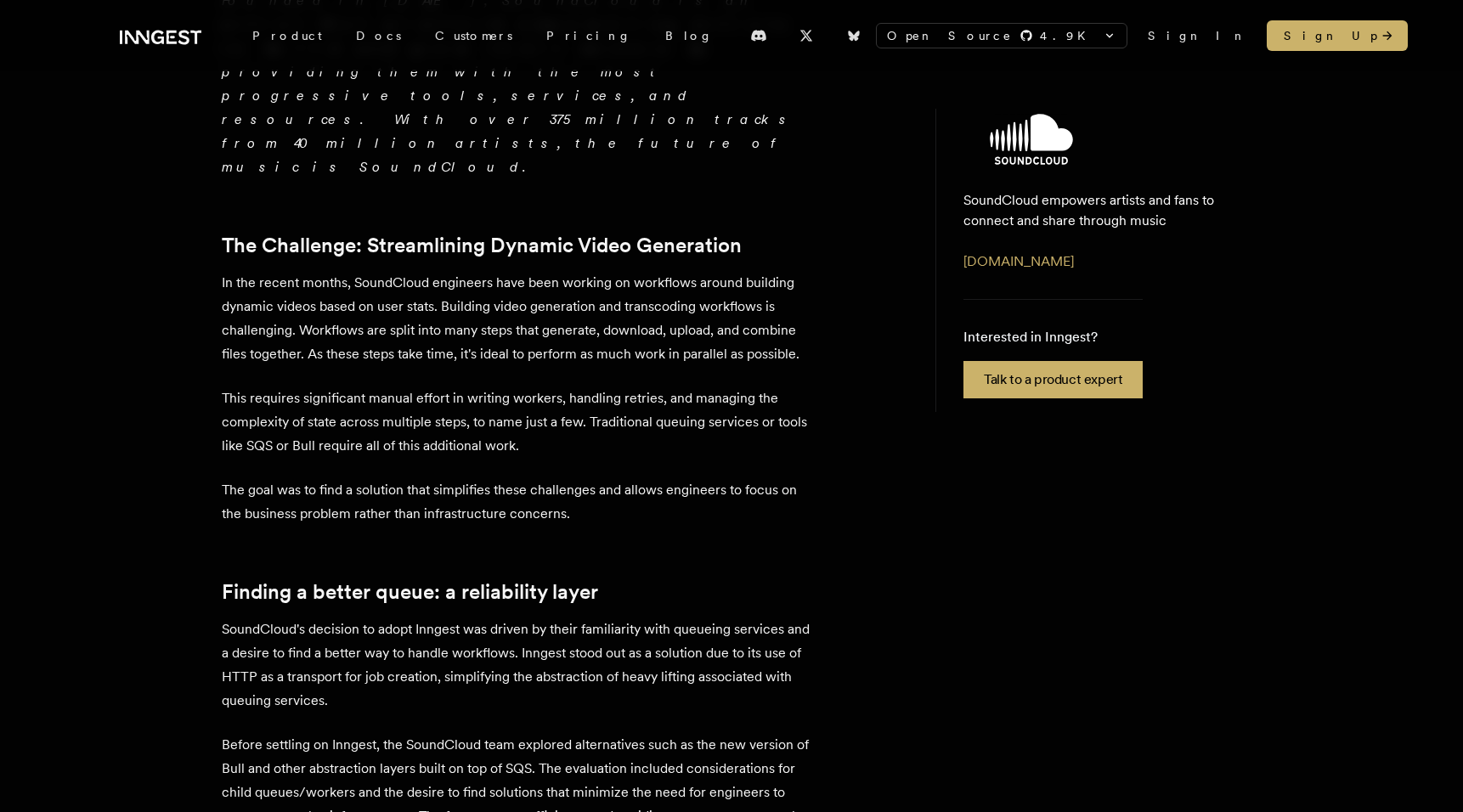
click at [232, 387] on p "This requires significant manual effort in writing workers, handling retries, a…" at bounding box center [519, 422] width 594 height 72
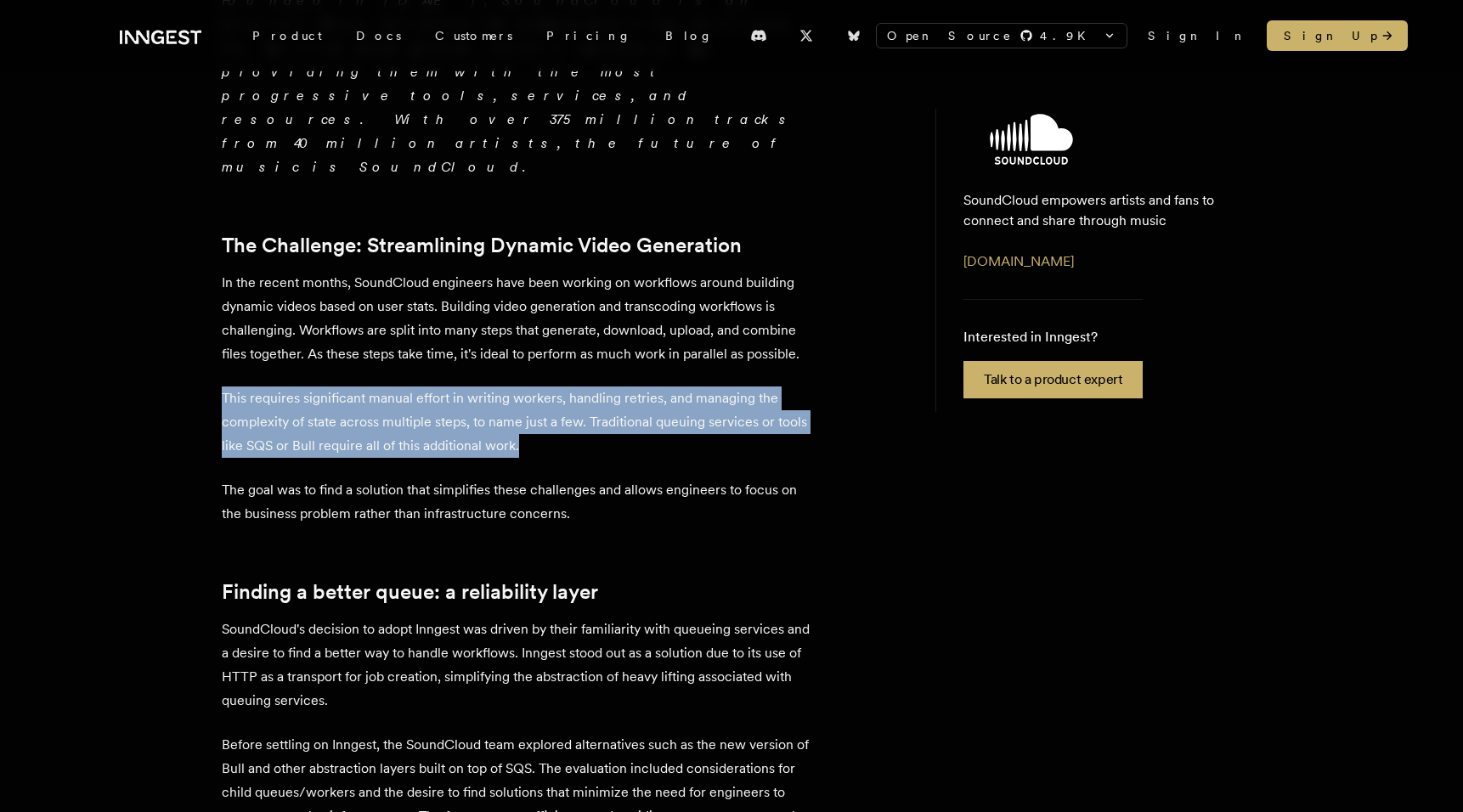
drag, startPoint x: 219, startPoint y: 258, endPoint x: 624, endPoint y: 312, distance: 408.6
click at [624, 312] on div "Customer story - SoundCloud Streamlining dynamic video generation “ I wanted to…" at bounding box center [731, 759] width 1359 height 2351
click at [624, 387] on p "This requires significant manual effort in writing workers, handling retries, a…" at bounding box center [519, 422] width 594 height 72
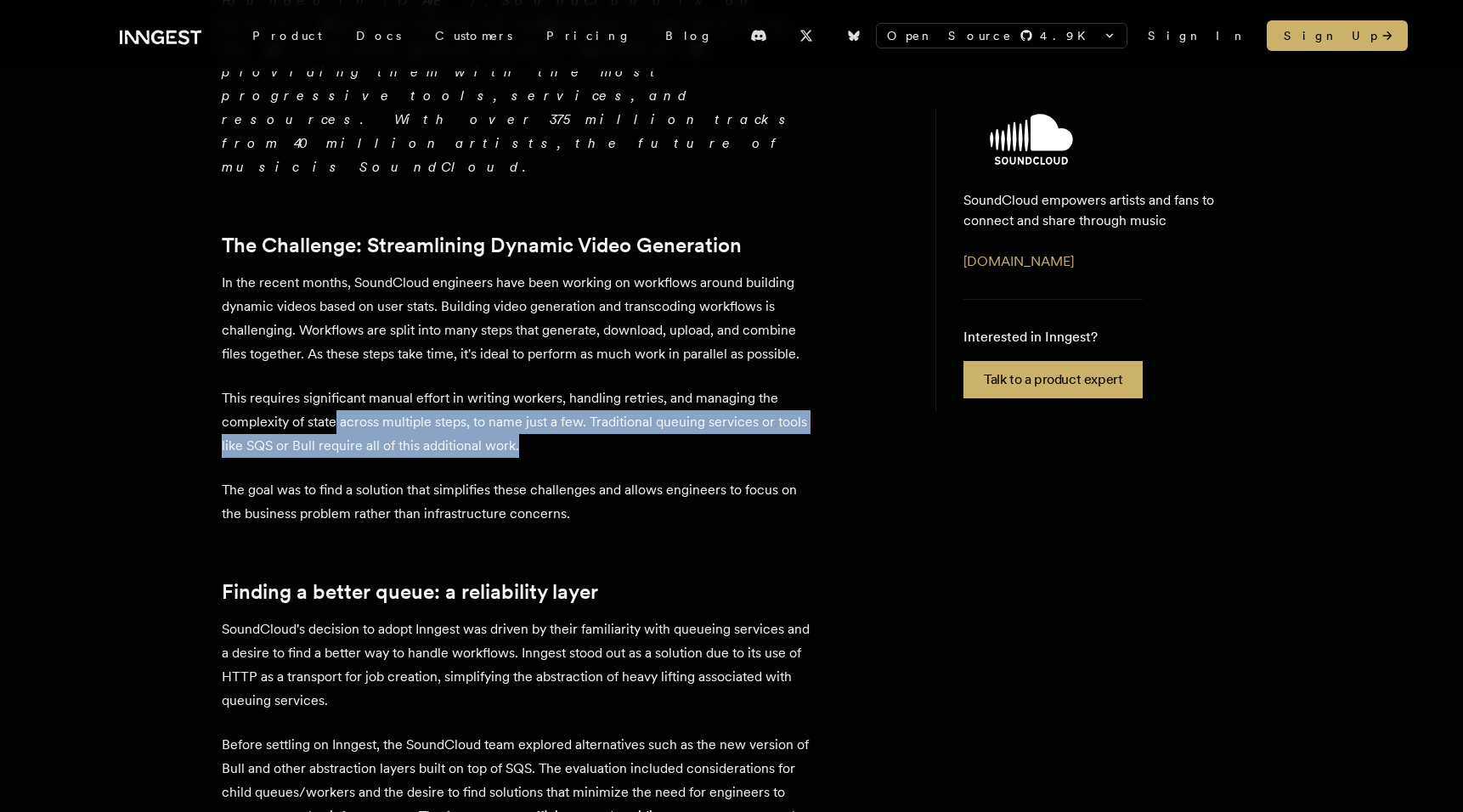
drag, startPoint x: 337, startPoint y: 284, endPoint x: 702, endPoint y: 306, distance: 365.7
click at [703, 387] on p "This requires significant manual effort in writing workers, handling retries, a…" at bounding box center [519, 422] width 594 height 72
click at [681, 387] on p "This requires significant manual effort in writing workers, handling retries, a…" at bounding box center [519, 422] width 594 height 72
drag, startPoint x: 658, startPoint y: 277, endPoint x: 679, endPoint y: 327, distance: 54.2
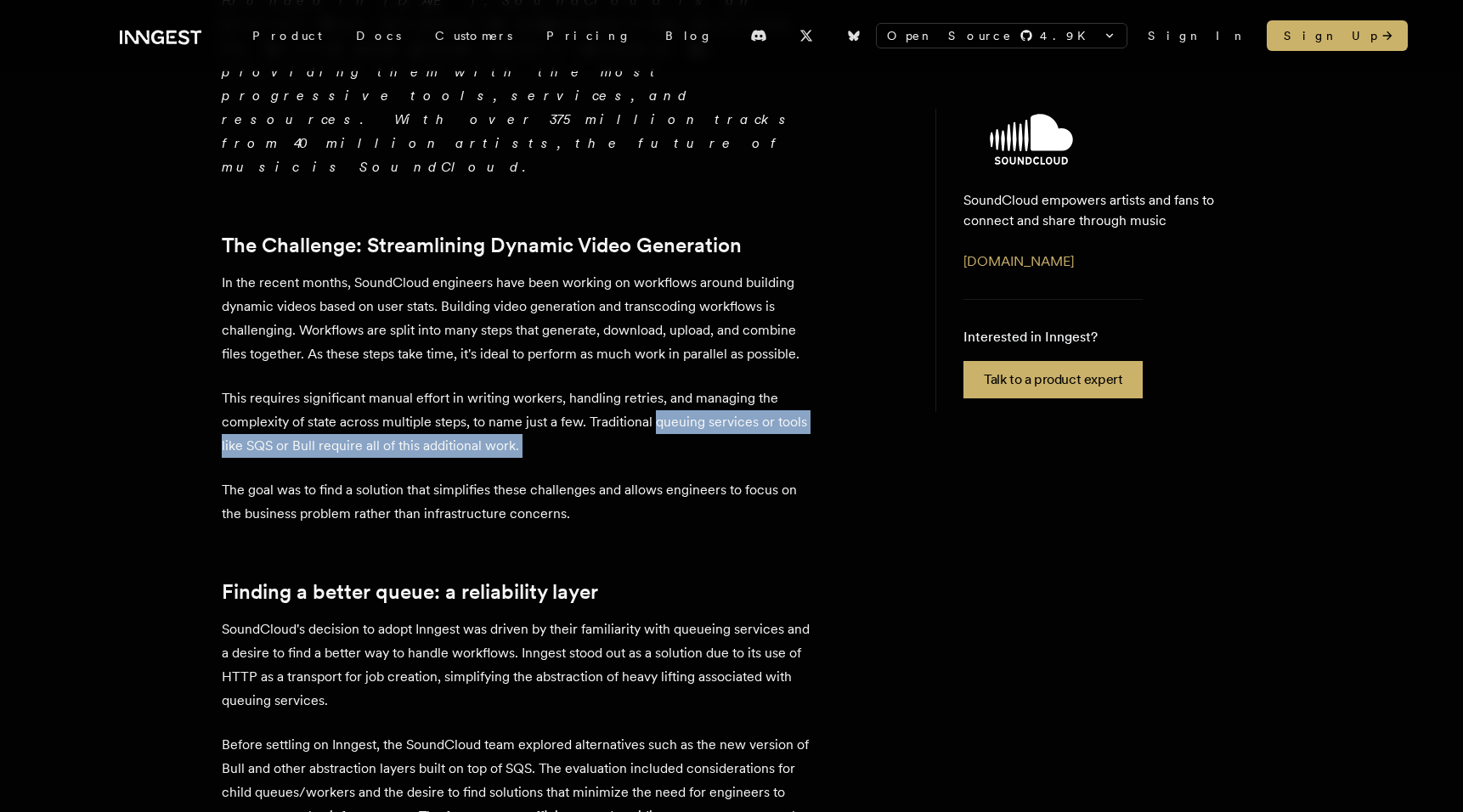
click at [620, 387] on p "This requires significant manual effort in writing workers, handling retries, a…" at bounding box center [519, 422] width 594 height 72
drag, startPoint x: 333, startPoint y: 299, endPoint x: 577, endPoint y: 304, distance: 244.1
click at [577, 387] on p "This requires significant manual effort in writing workers, handling retries, a…" at bounding box center [519, 422] width 594 height 72
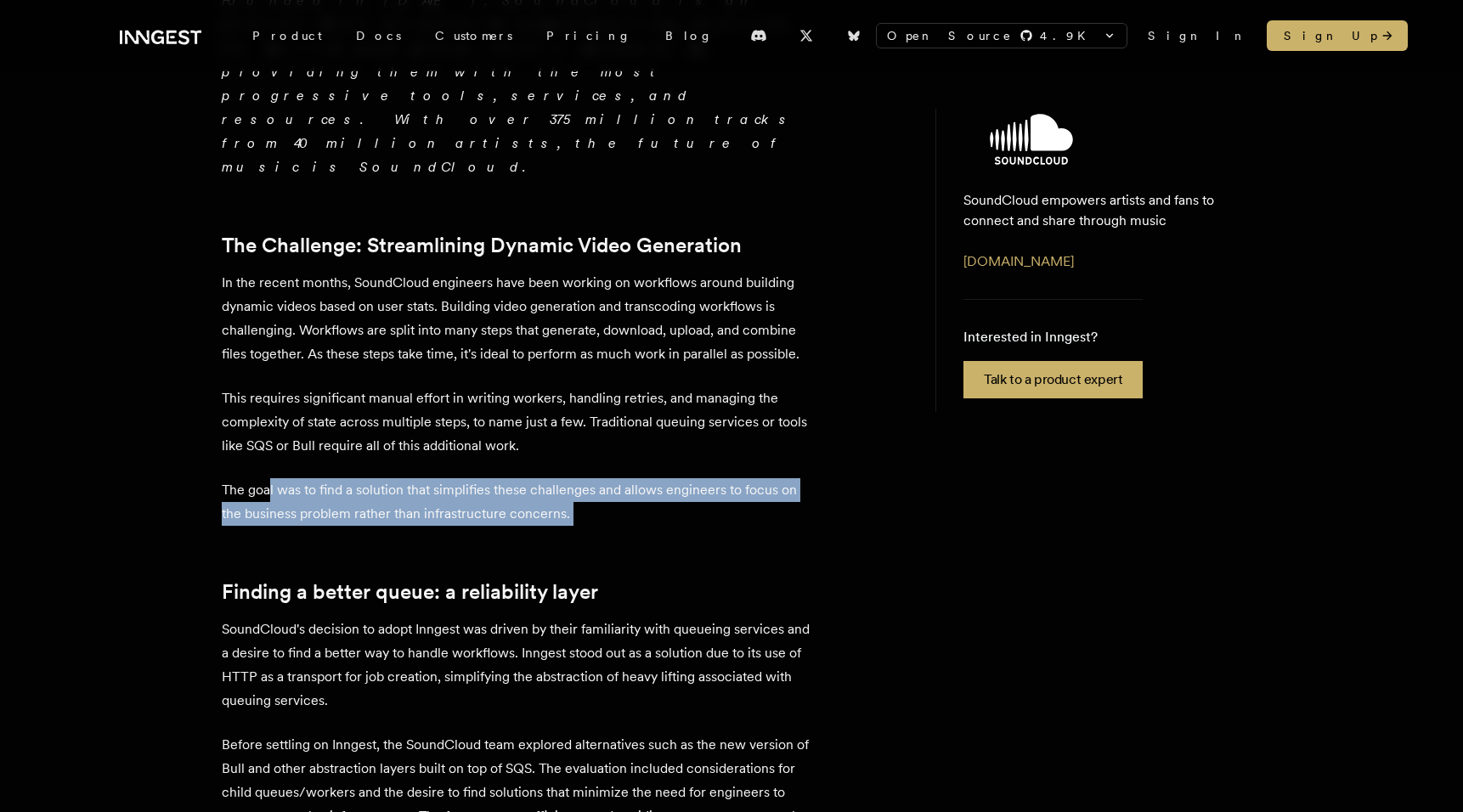
drag, startPoint x: 266, startPoint y: 342, endPoint x: 678, endPoint y: 384, distance: 414.1
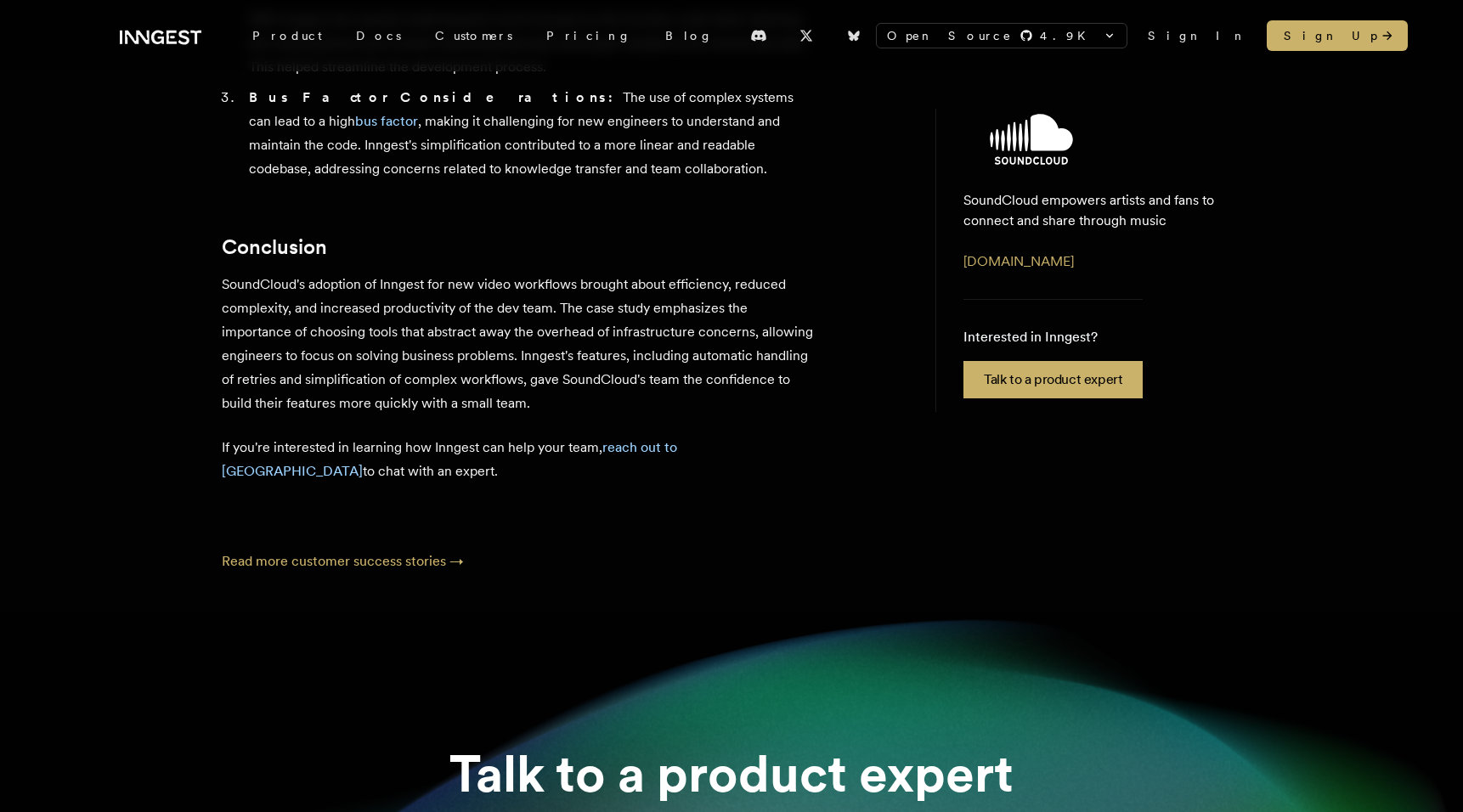
scroll to position [1932, 0]
